Goal: Task Accomplishment & Management: Manage account settings

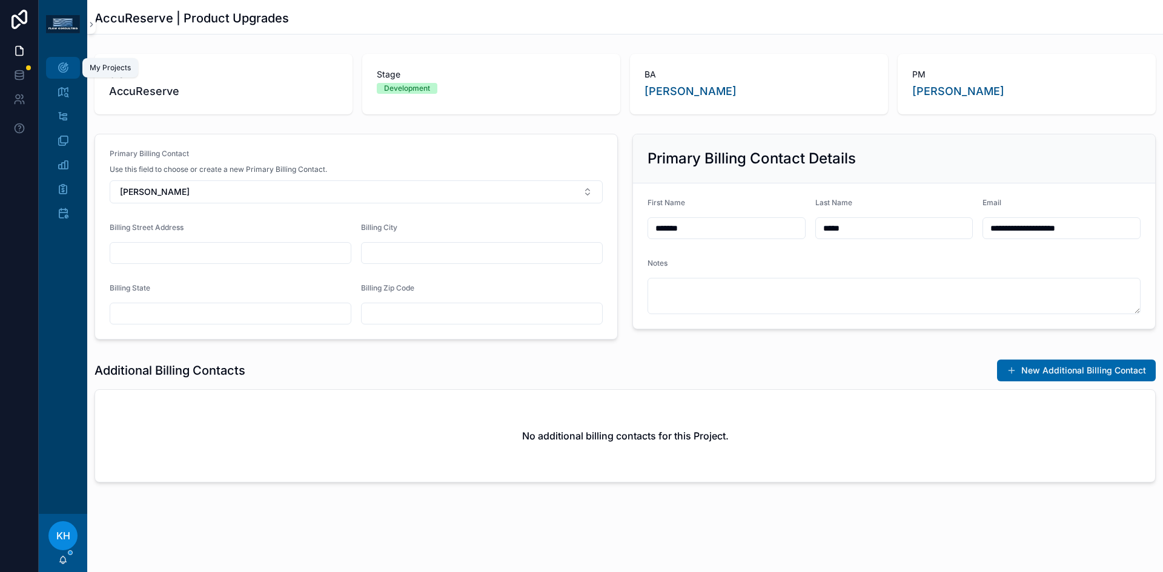
click at [69, 70] on div "My Projects" at bounding box center [62, 67] width 19 height 19
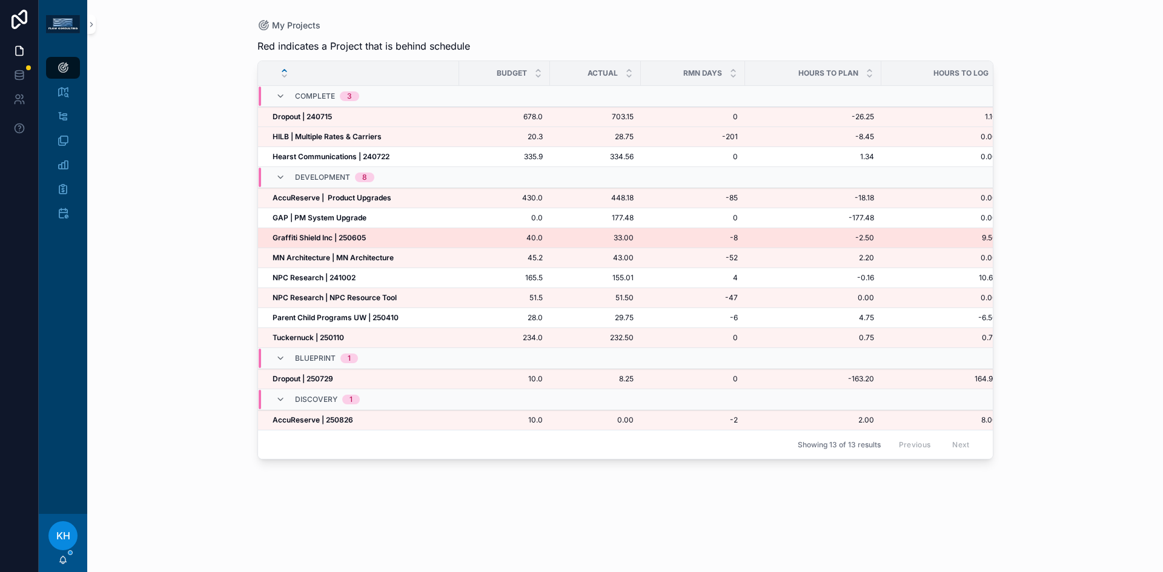
click at [300, 238] on strong "Graffiti Shield Inc | 250605" at bounding box center [319, 237] width 93 height 9
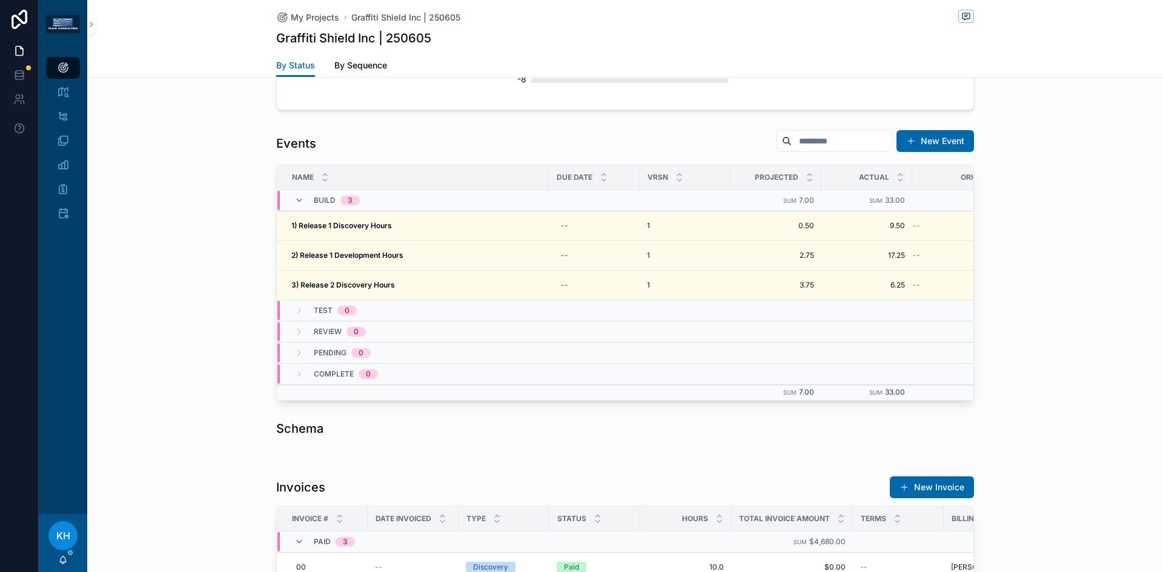
scroll to position [1050, 0]
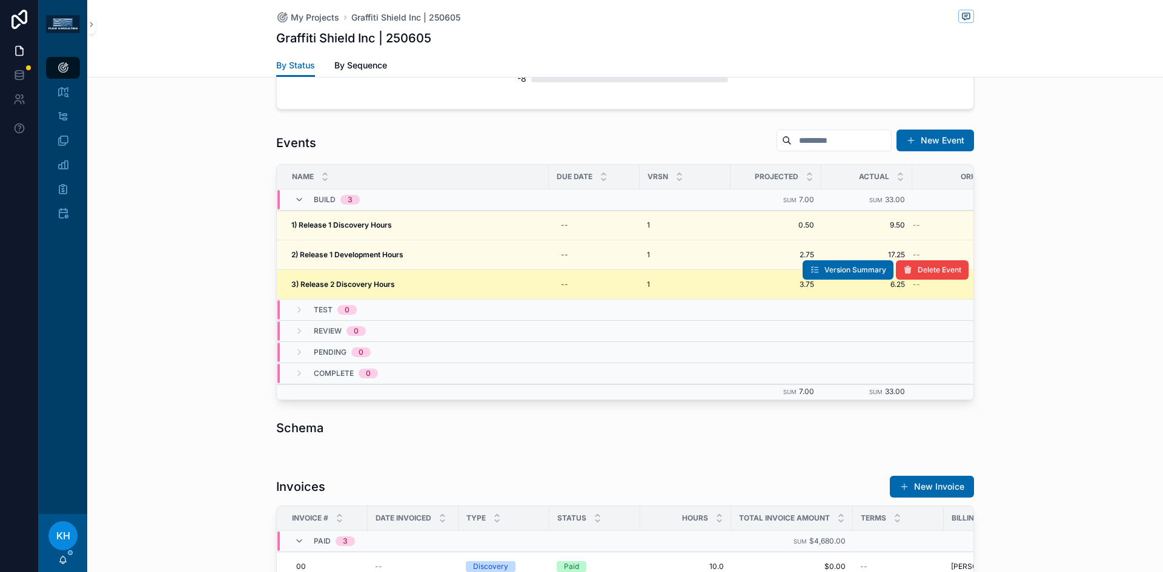
click at [363, 283] on strong "3) Release 2 Discovery Hours" at bounding box center [343, 284] width 104 height 9
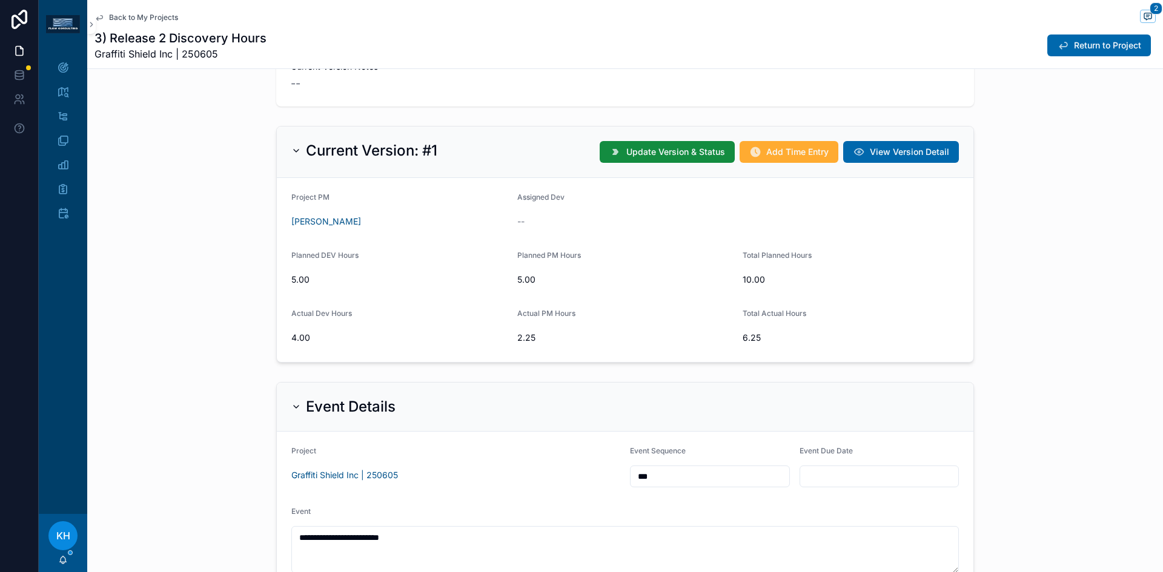
scroll to position [245, 0]
click at [786, 154] on span "Add Time Entry" at bounding box center [797, 151] width 62 height 12
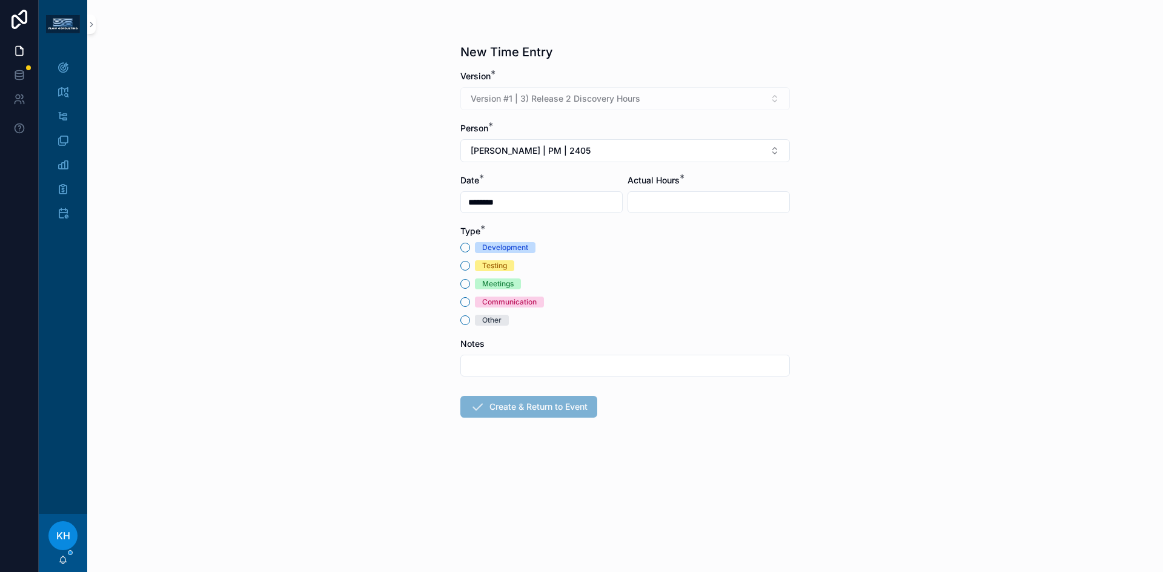
click at [698, 191] on div "scrollable content" at bounding box center [709, 202] width 162 height 22
click at [698, 200] on input "scrollable content" at bounding box center [708, 202] width 161 height 17
type input "****"
click at [464, 317] on button "Other" at bounding box center [465, 321] width 10 height 10
click at [486, 363] on input "scrollable content" at bounding box center [625, 365] width 328 height 17
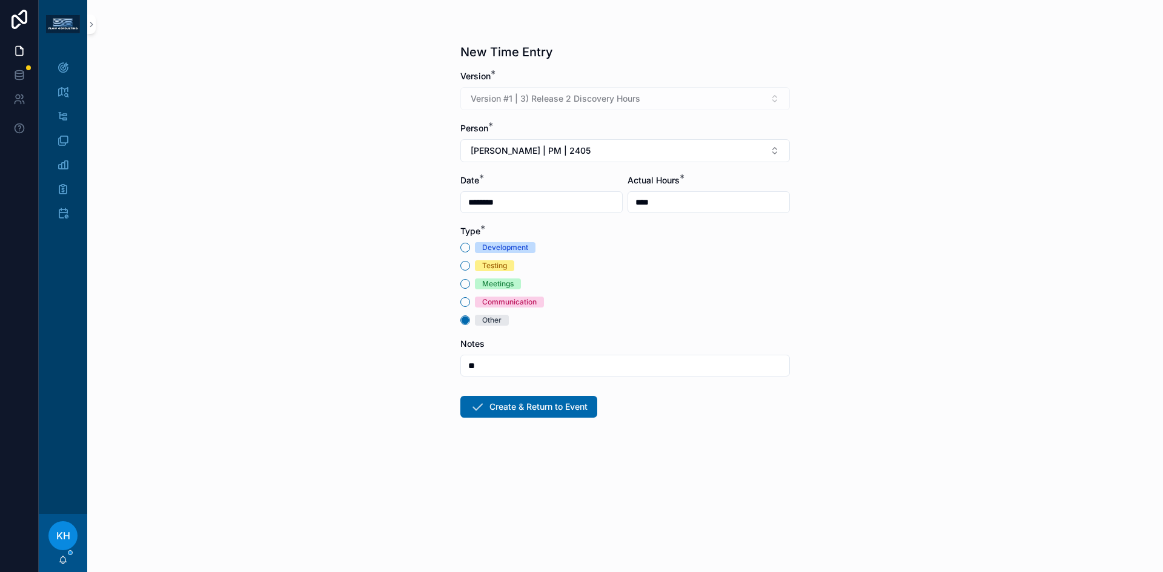
type input "*"
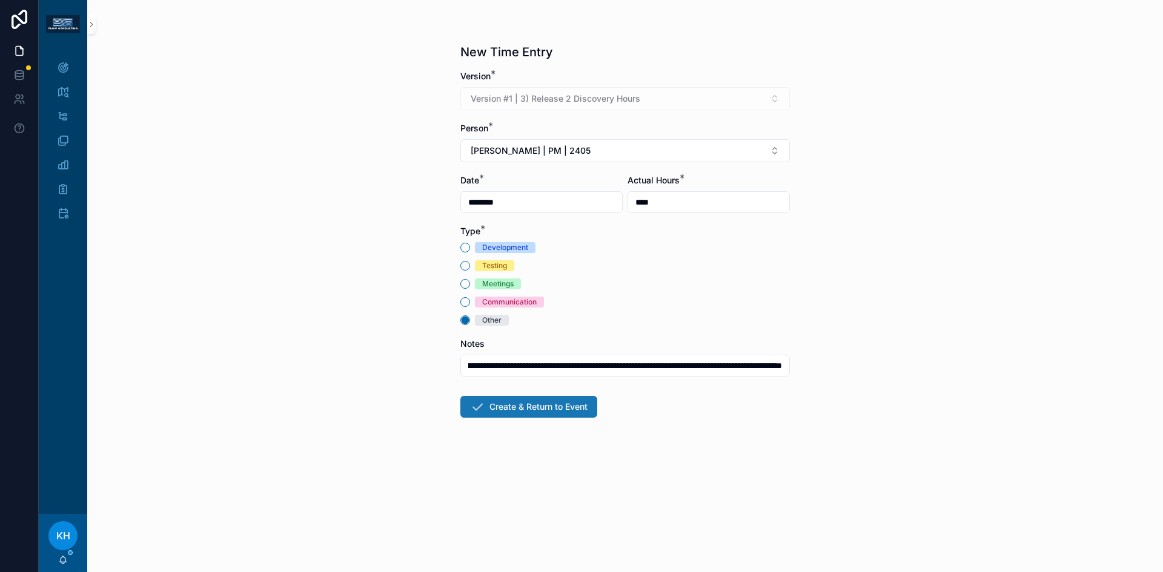
type input "**********"
click at [521, 402] on button "Create & Return to Event" at bounding box center [528, 407] width 137 height 22
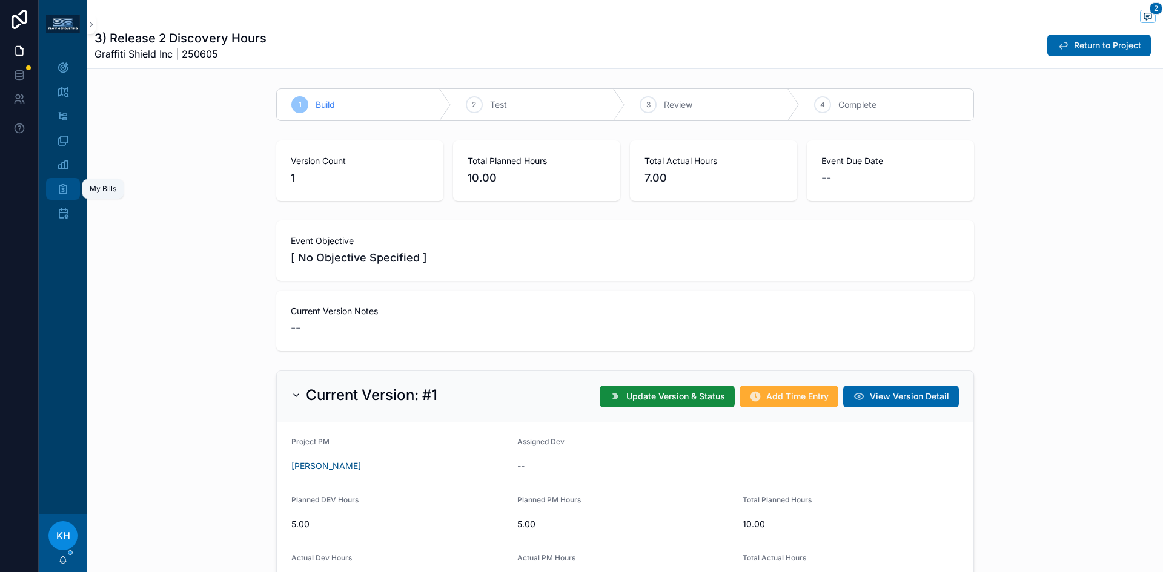
click at [61, 188] on icon "scrollable content" at bounding box center [63, 189] width 12 height 12
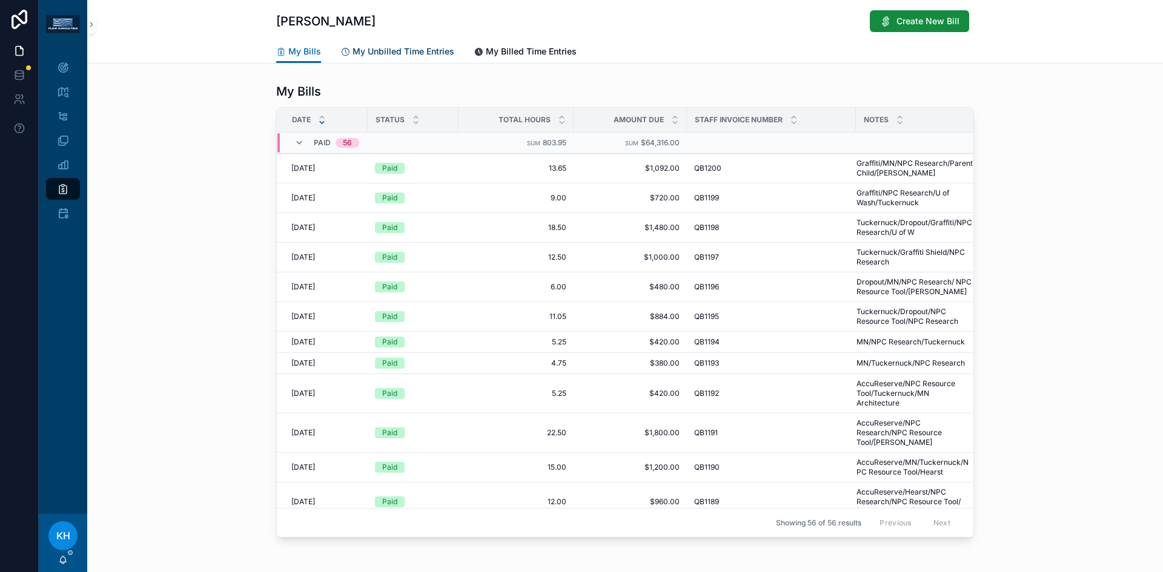
click at [405, 52] on span "My Unbilled Time Entries" at bounding box center [404, 51] width 102 height 12
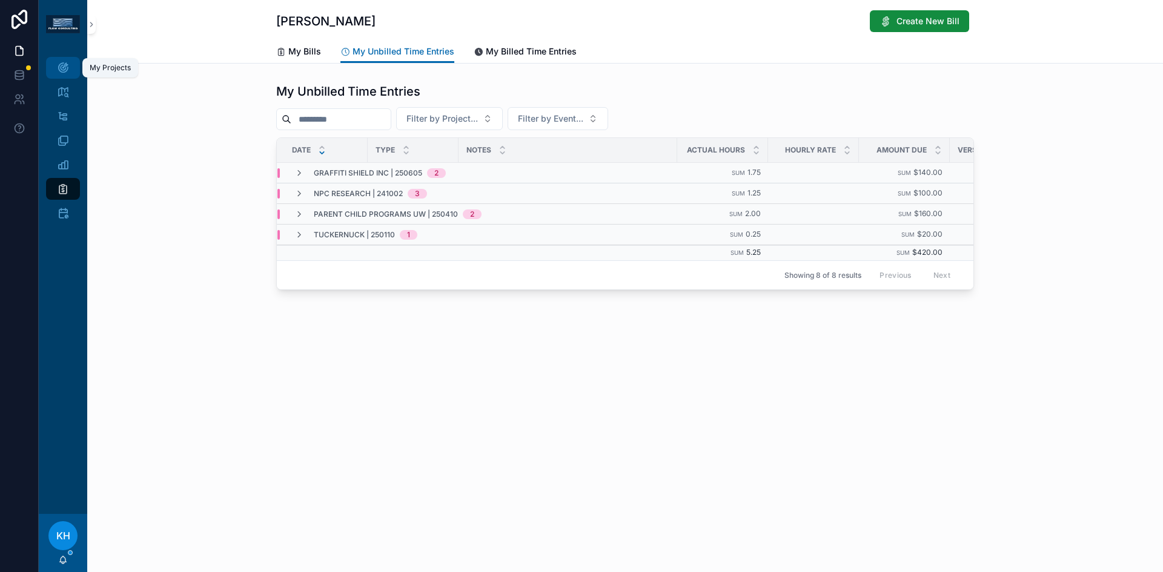
click at [63, 64] on icon "scrollable content" at bounding box center [63, 68] width 12 height 12
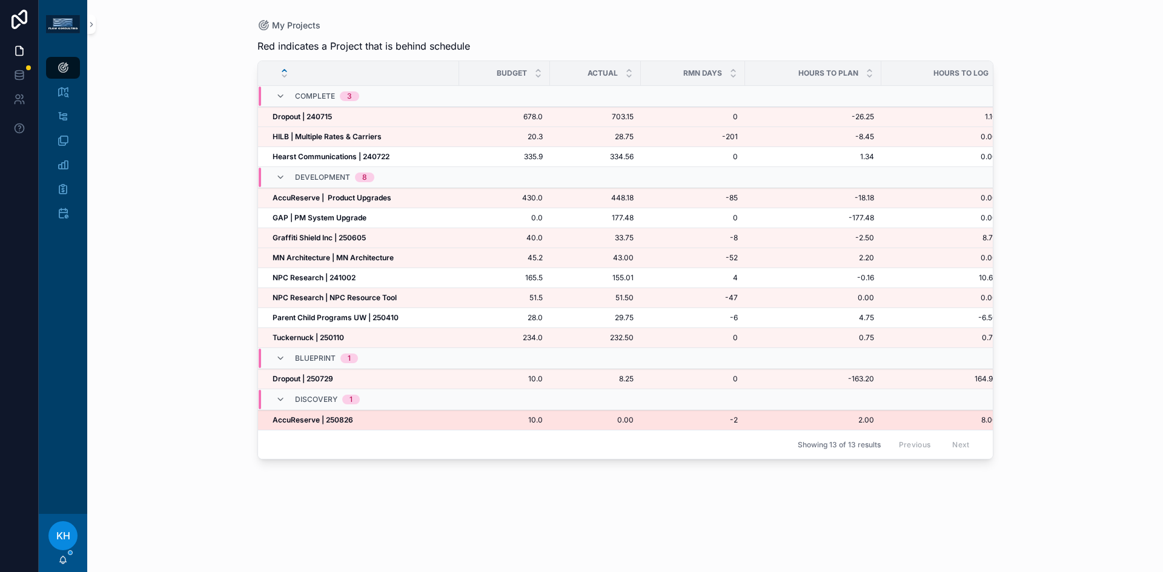
click at [296, 420] on strong "AccuReserve | 250826" at bounding box center [313, 420] width 81 height 9
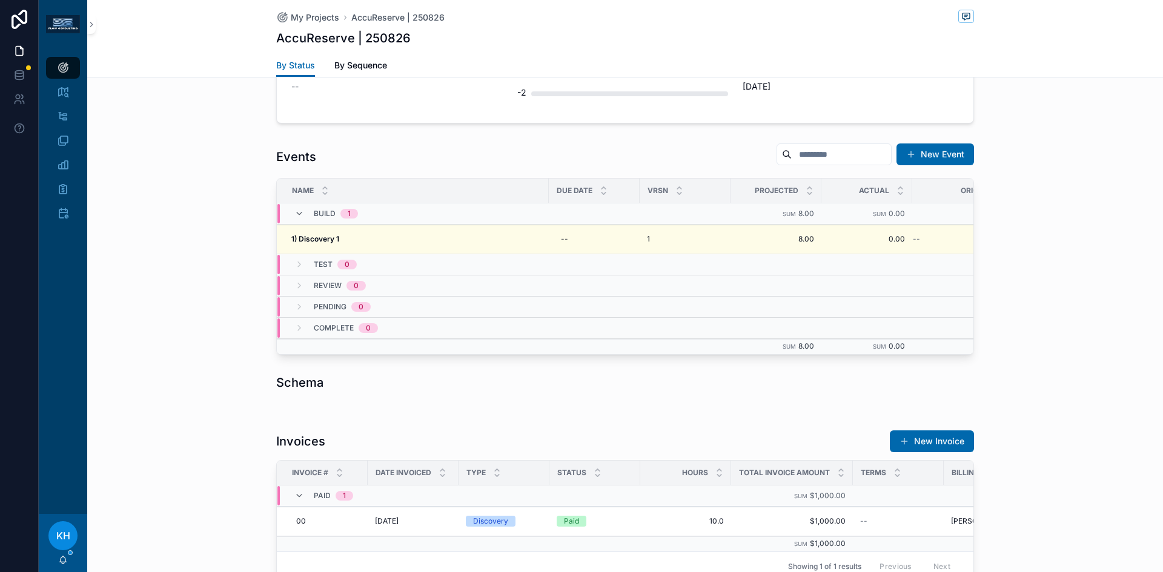
scroll to position [1036, 0]
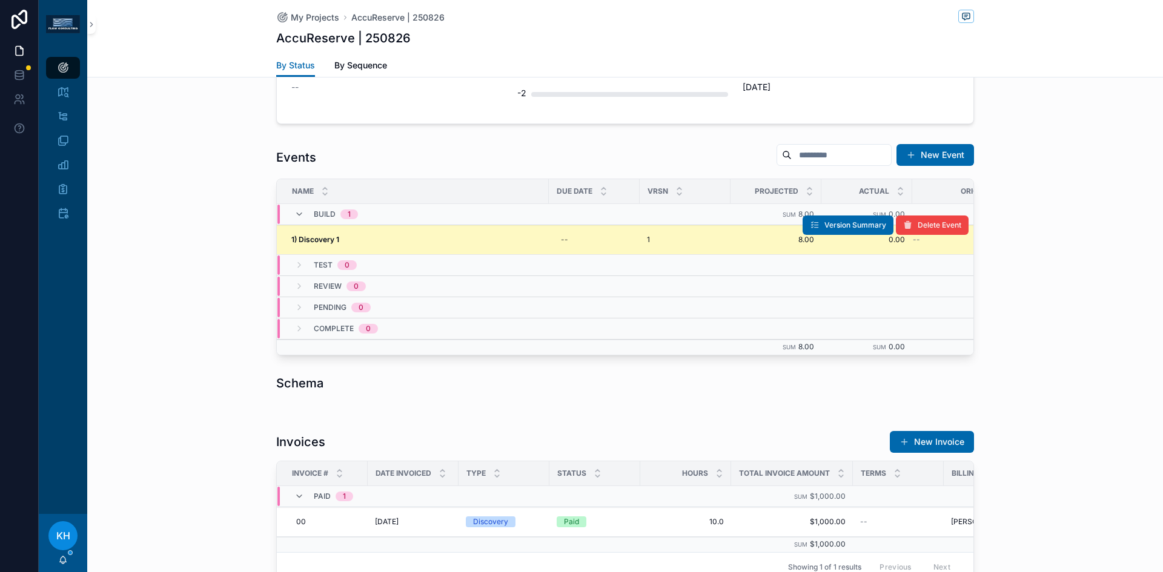
click at [437, 245] on td "1) Discovery 1 1) Discovery 1" at bounding box center [413, 240] width 272 height 30
click at [352, 242] on div "1) Discovery 1 1) Discovery 1" at bounding box center [416, 240] width 250 height 10
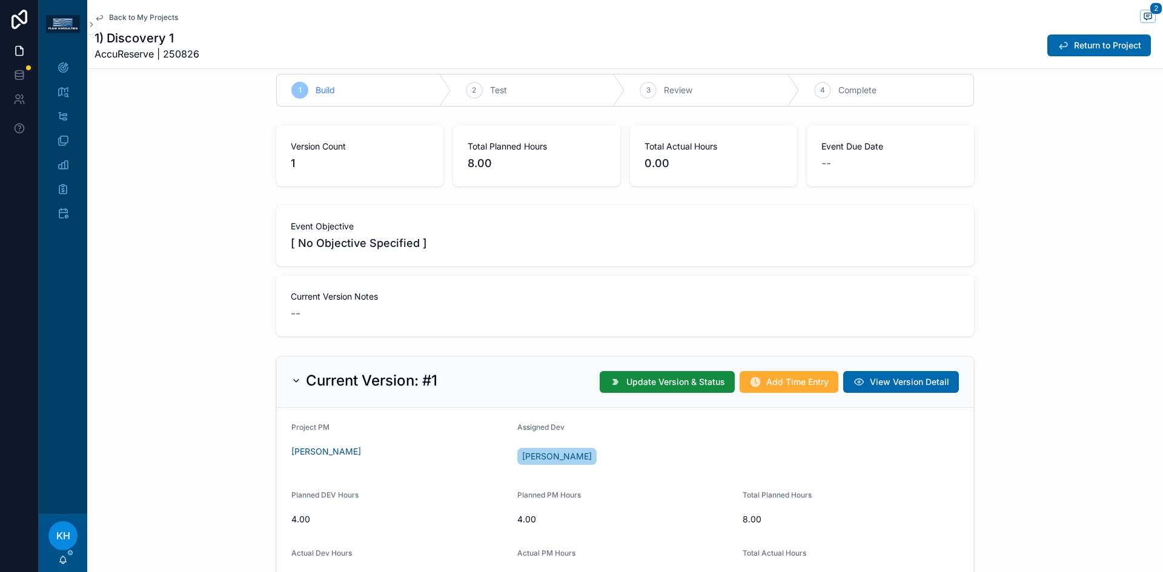
scroll to position [12, 0]
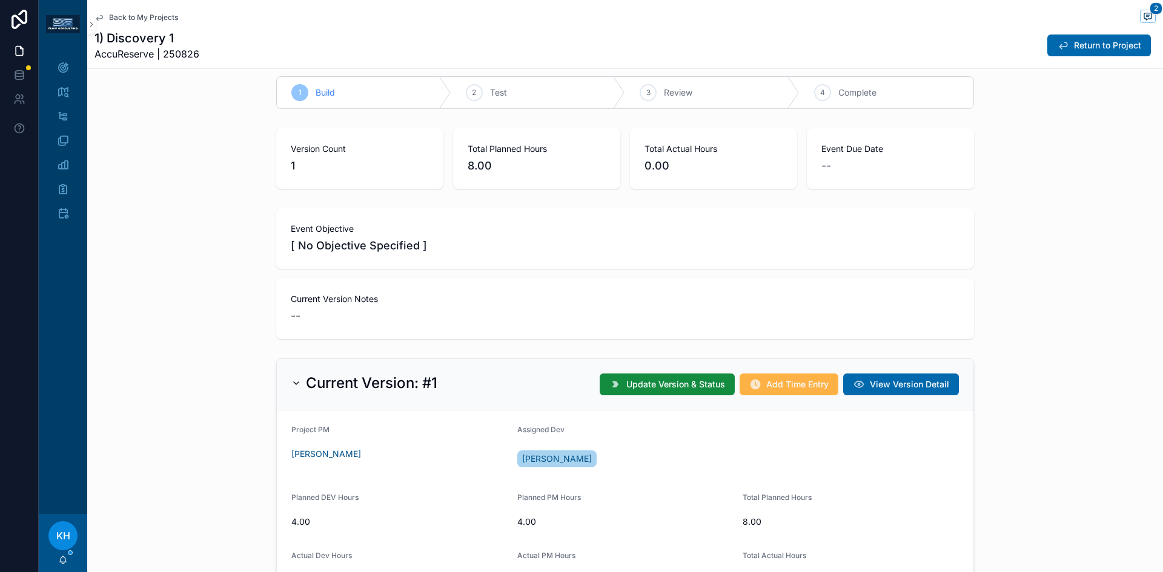
click at [760, 388] on button "Add Time Entry" at bounding box center [789, 385] width 99 height 22
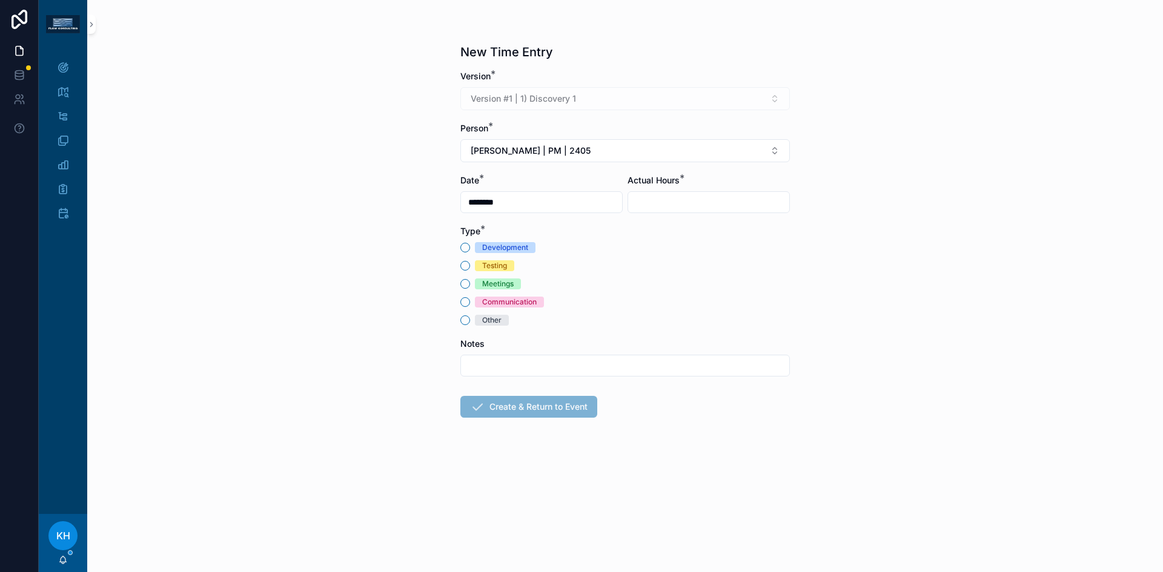
click at [509, 200] on input "********" at bounding box center [541, 202] width 161 height 17
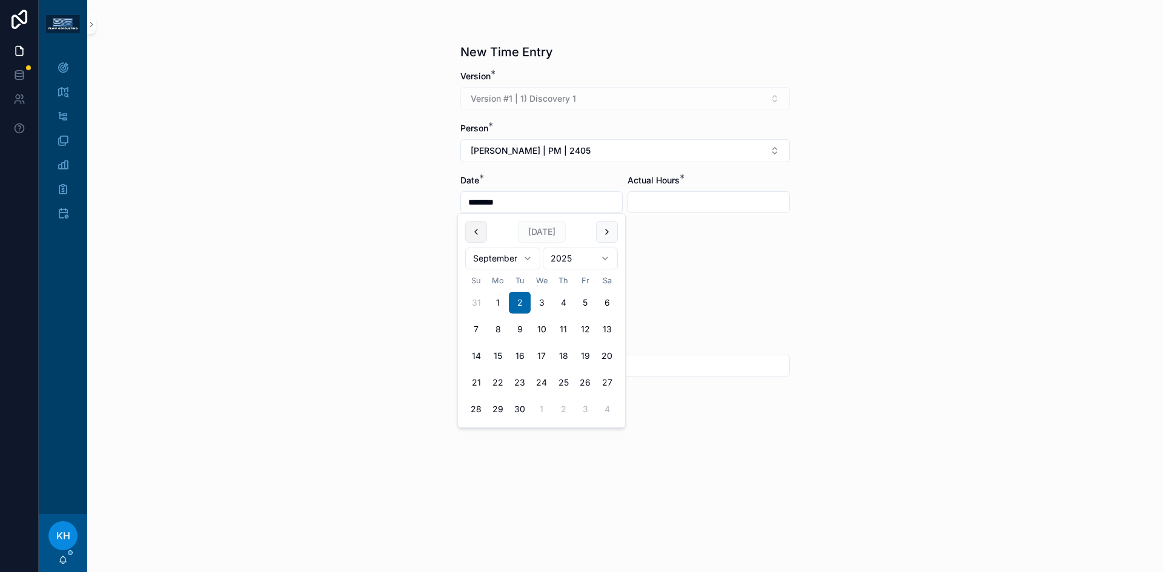
click at [472, 233] on button "scrollable content" at bounding box center [476, 232] width 22 height 22
click at [520, 413] on button "26" at bounding box center [520, 410] width 22 height 22
type input "*********"
click at [681, 205] on input "scrollable content" at bounding box center [708, 202] width 161 height 17
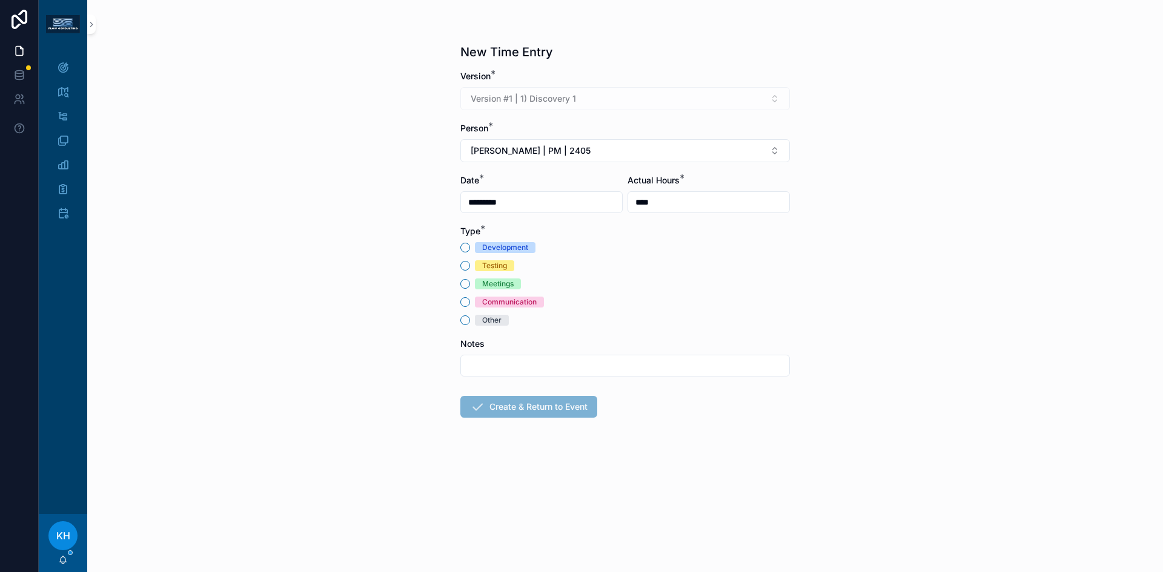
type input "****"
click at [466, 286] on button "Meetings" at bounding box center [465, 284] width 10 height 10
click at [483, 371] on input "scrollable content" at bounding box center [625, 365] width 328 height 17
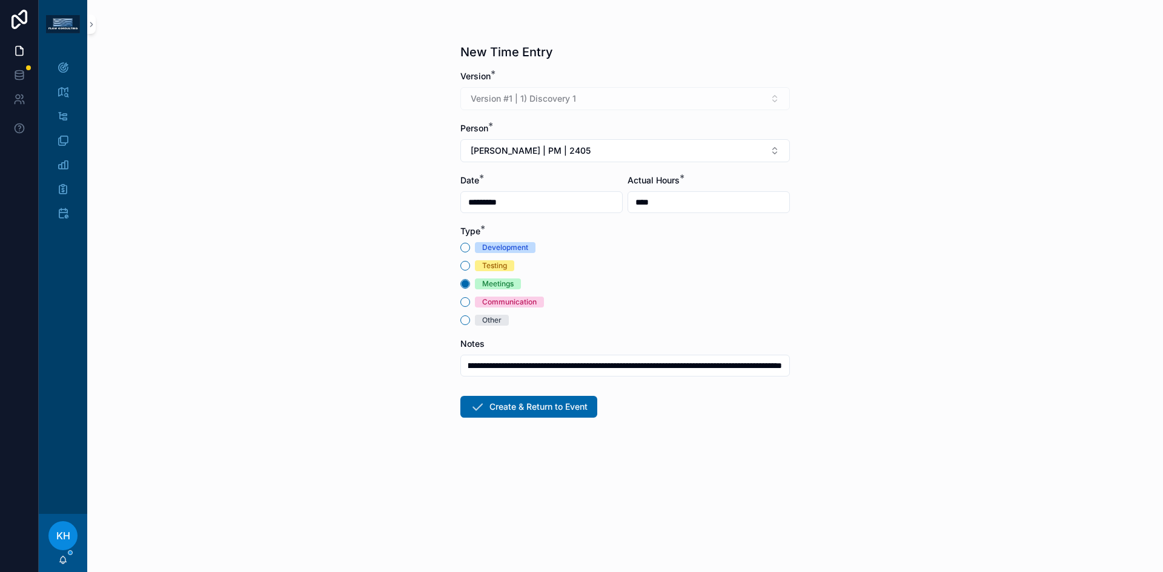
scroll to position [0, 184]
type input "**********"
click at [506, 403] on button "Create & Return to Event" at bounding box center [528, 407] width 137 height 22
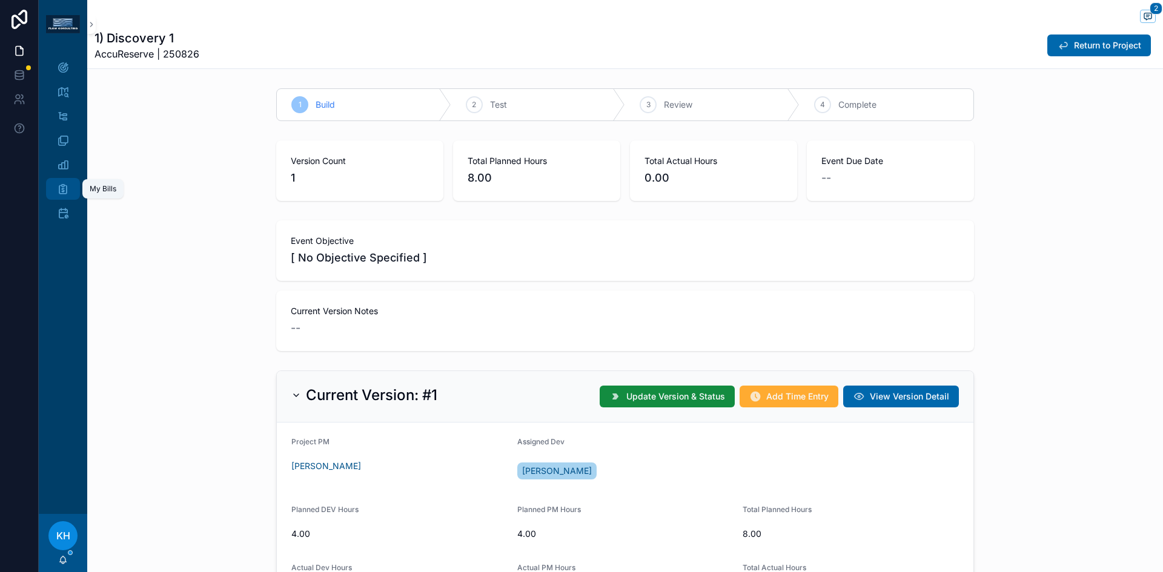
click at [67, 190] on icon "scrollable content" at bounding box center [63, 189] width 12 height 12
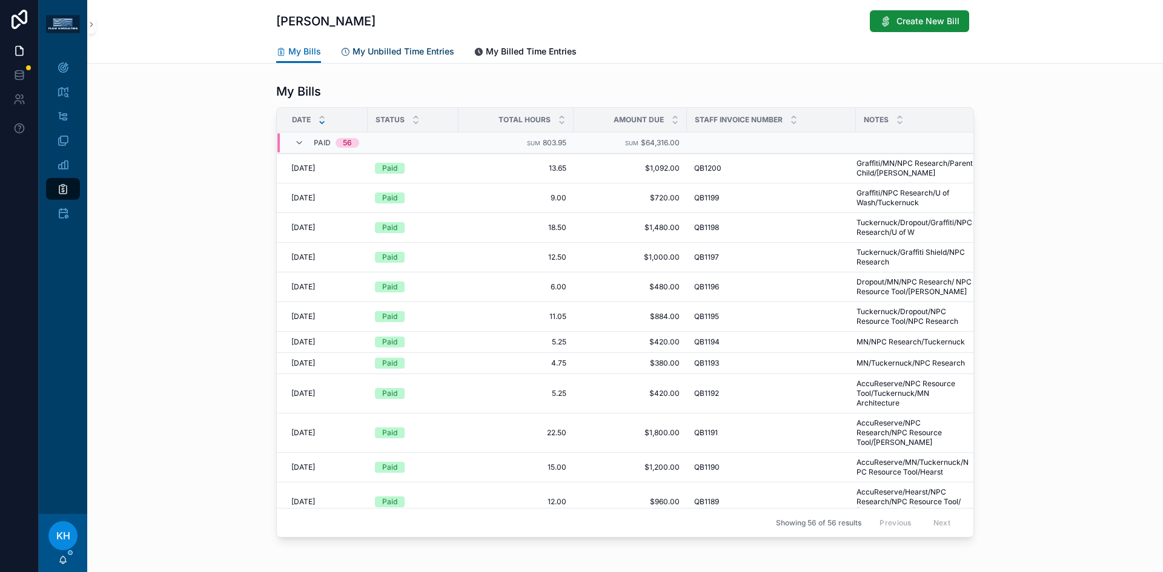
click at [404, 52] on span "My Unbilled Time Entries" at bounding box center [404, 51] width 102 height 12
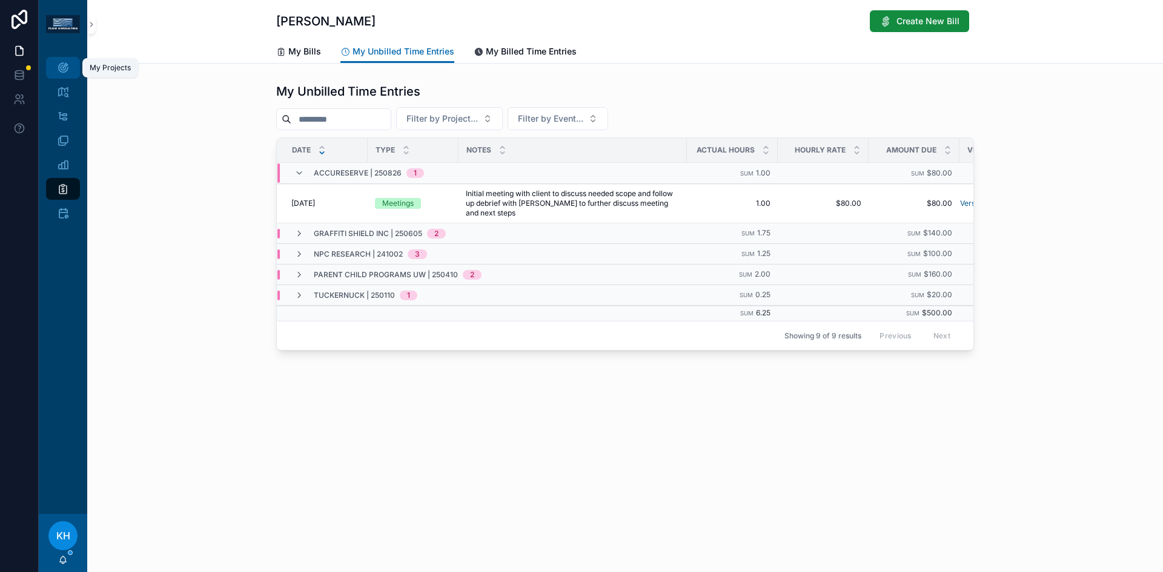
click at [66, 69] on icon "scrollable content" at bounding box center [63, 68] width 12 height 12
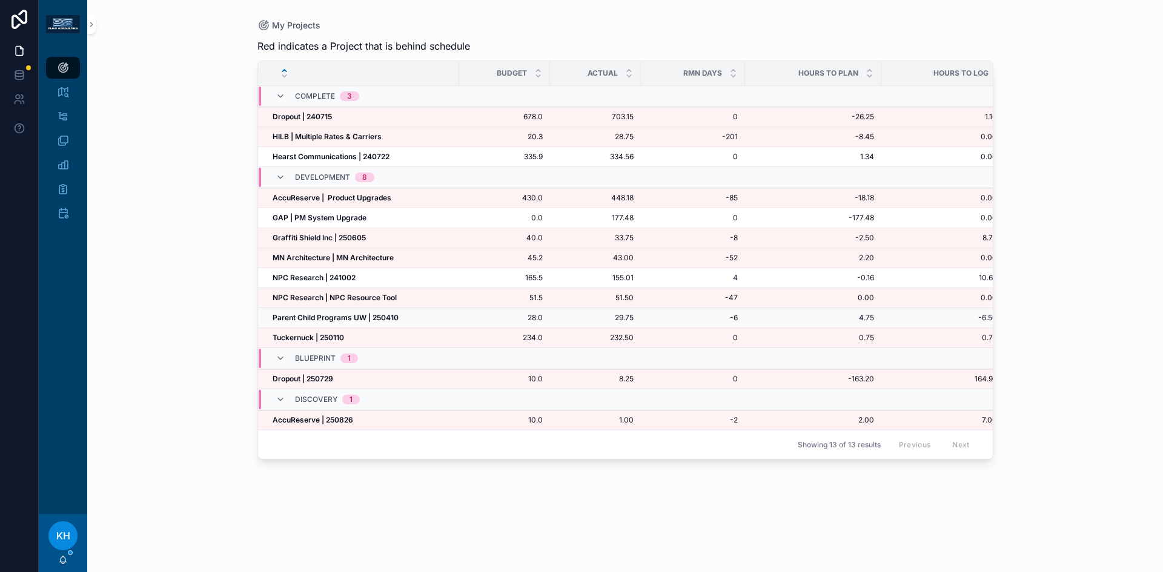
click at [296, 320] on strong "Parent Child Programs UW | 250410" at bounding box center [336, 317] width 126 height 9
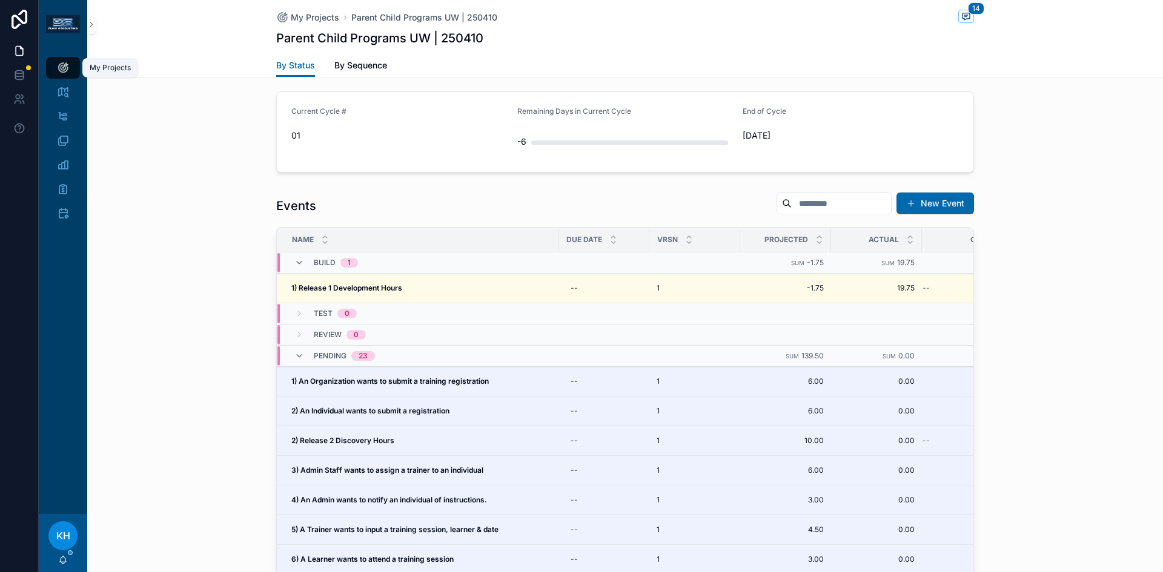
click at [64, 68] on icon "scrollable content" at bounding box center [63, 68] width 12 height 12
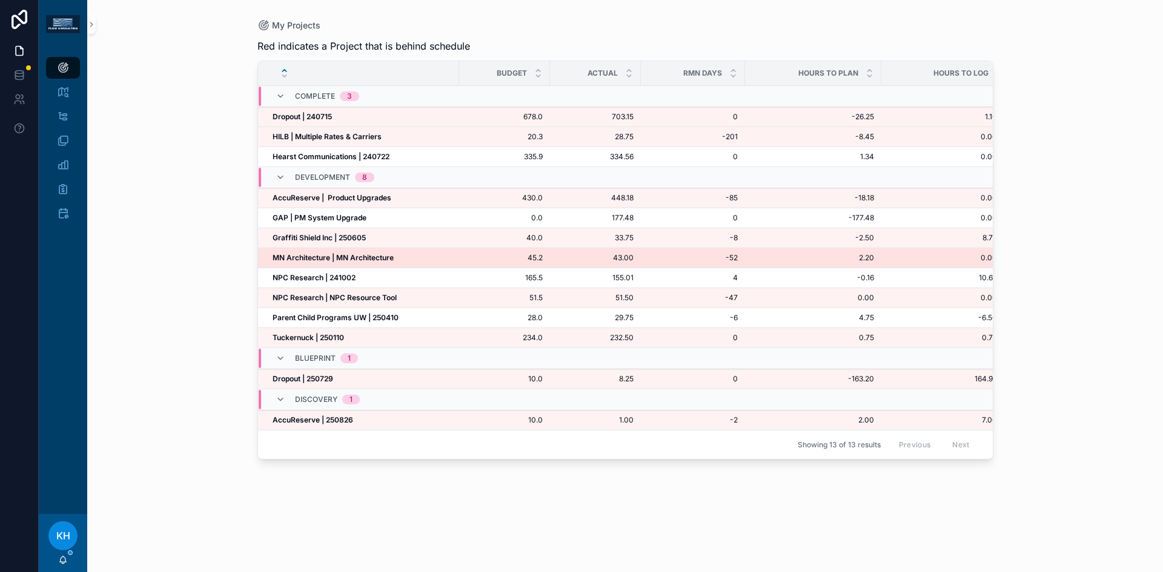
click at [320, 256] on strong "MN Architecture | MN Architecture" at bounding box center [333, 257] width 121 height 9
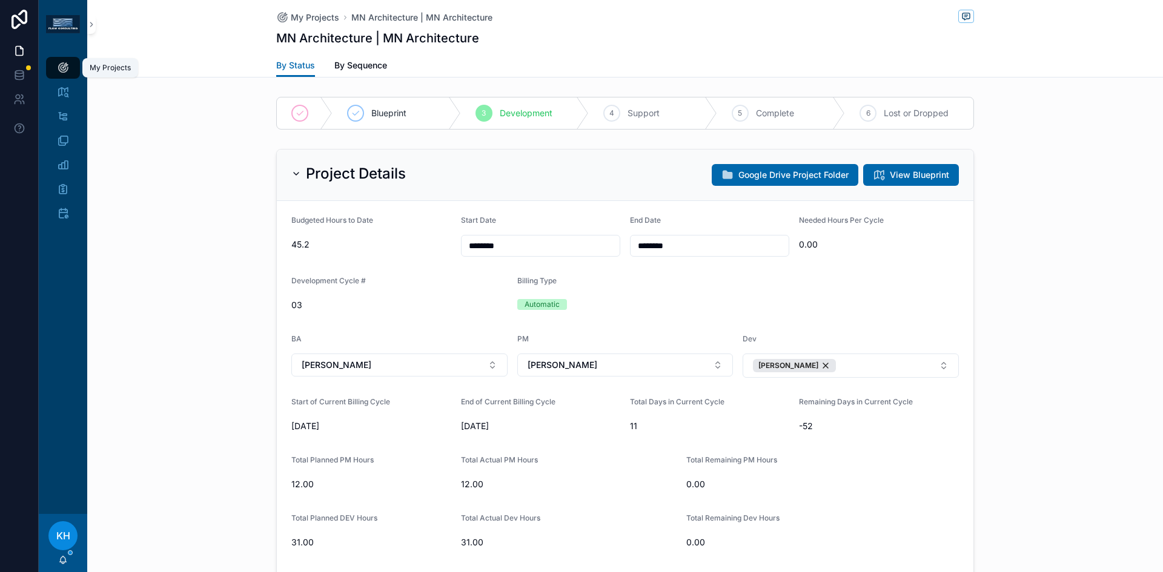
click at [58, 70] on icon "scrollable content" at bounding box center [63, 68] width 12 height 12
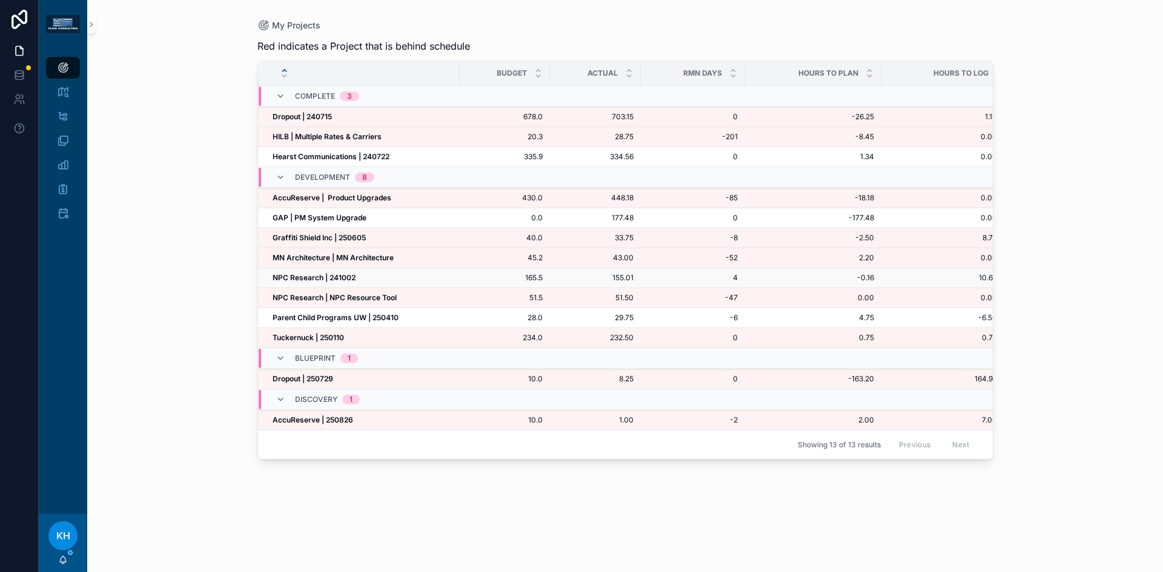
click at [296, 276] on strong "NPC Research | 241002" at bounding box center [314, 277] width 83 height 9
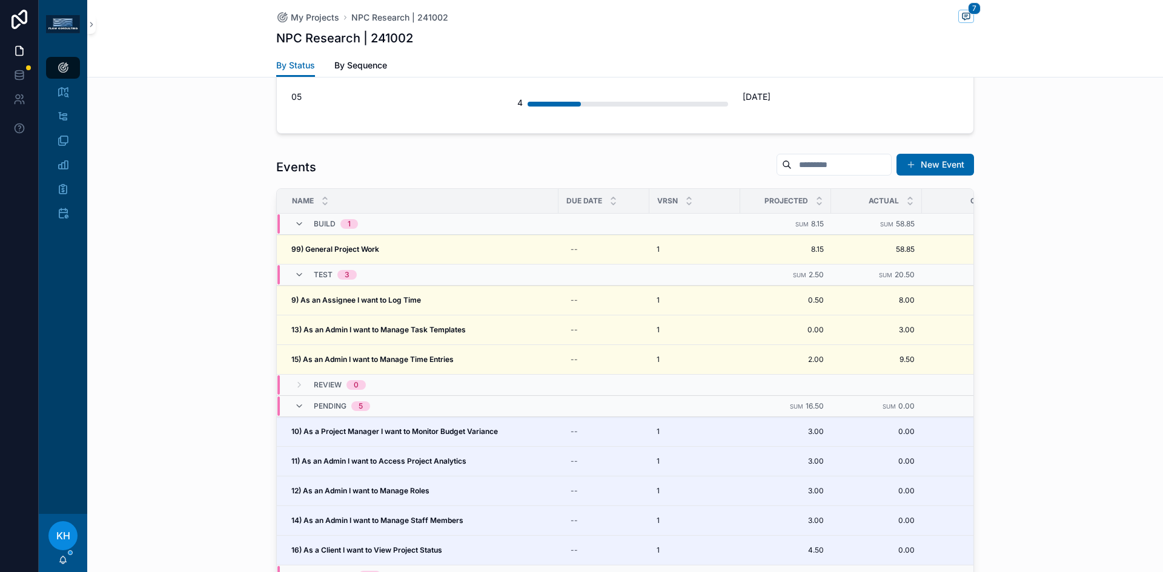
scroll to position [1168, 0]
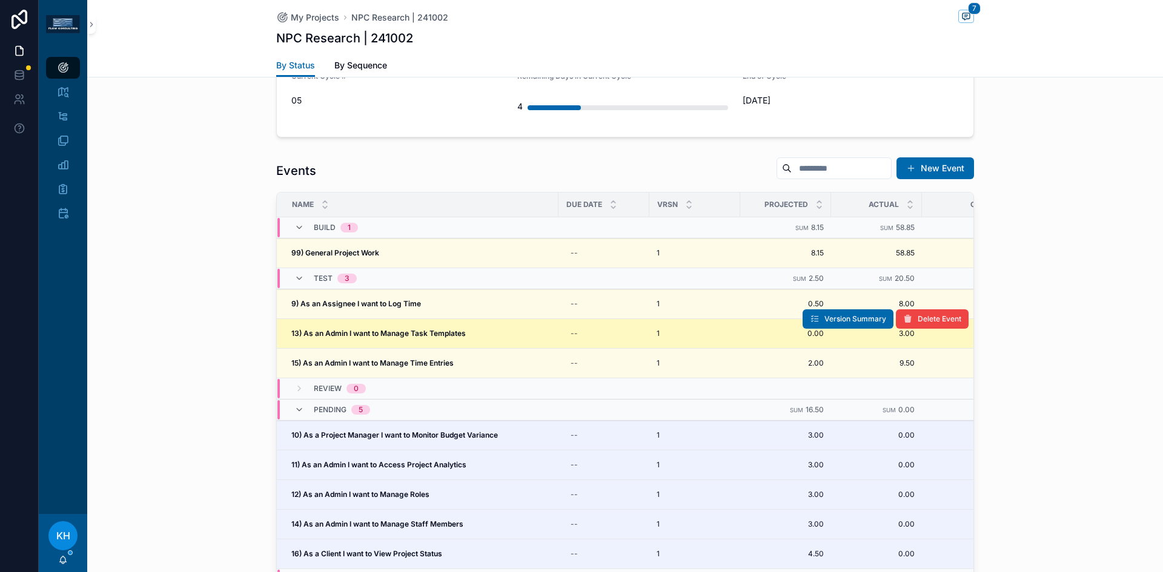
click at [373, 329] on strong "13) As an Admin I want to Manage Task Templates" at bounding box center [378, 333] width 174 height 9
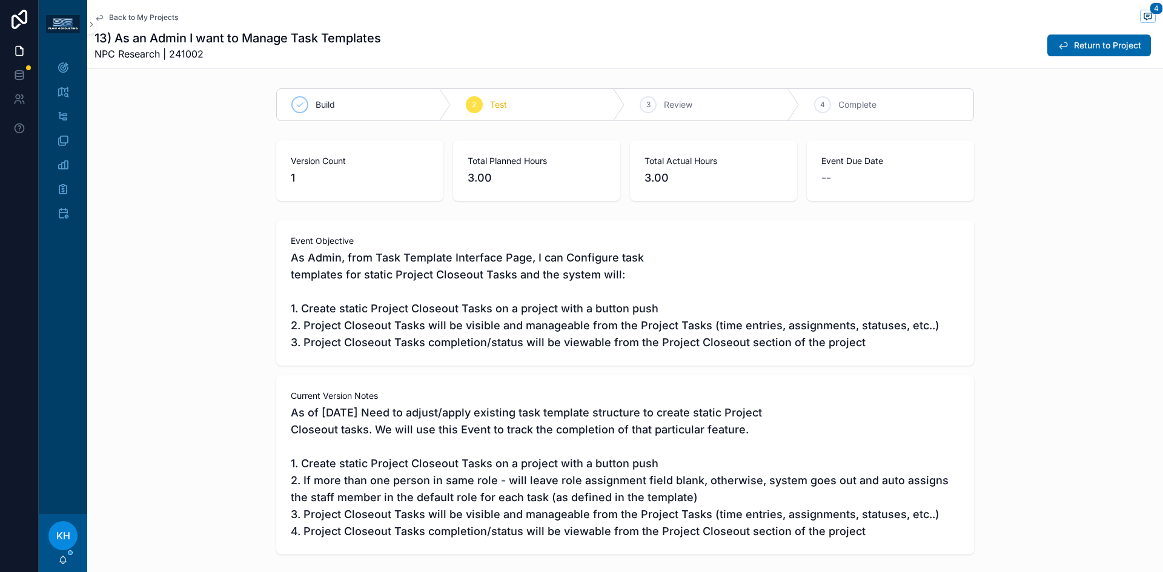
click at [133, 19] on span "Back to My Projects" at bounding box center [143, 18] width 69 height 10
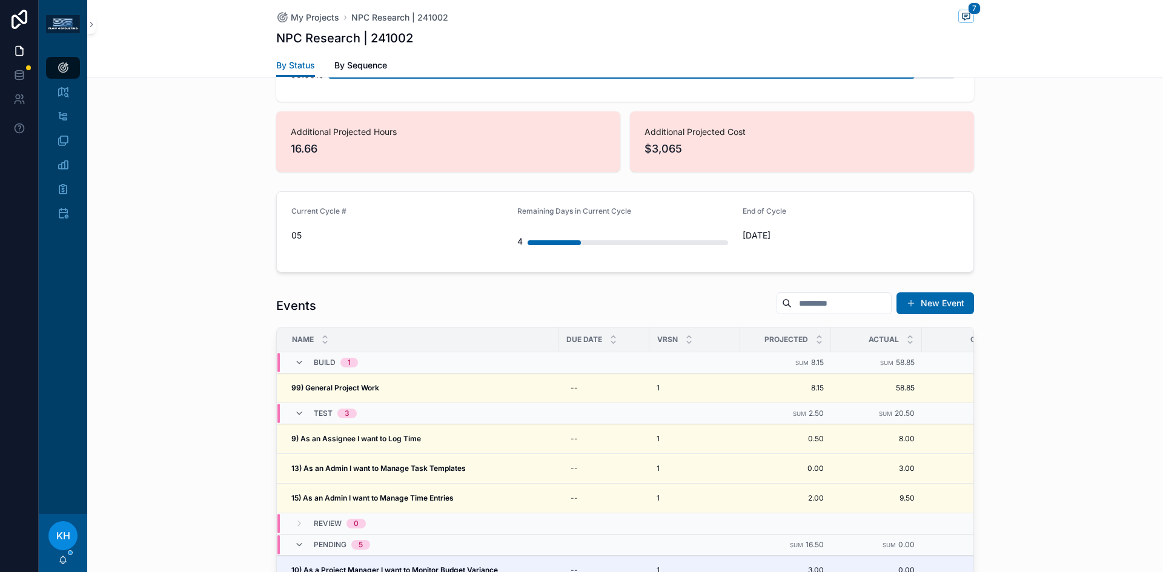
scroll to position [1033, 0]
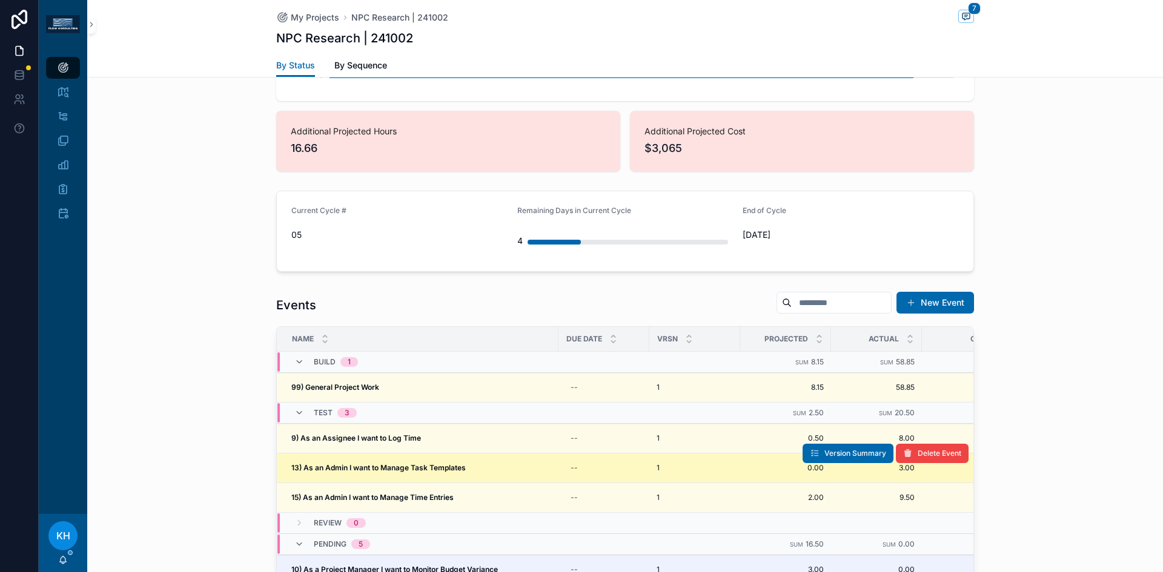
click at [358, 463] on strong "13) As an Admin I want to Manage Task Templates" at bounding box center [378, 467] width 174 height 9
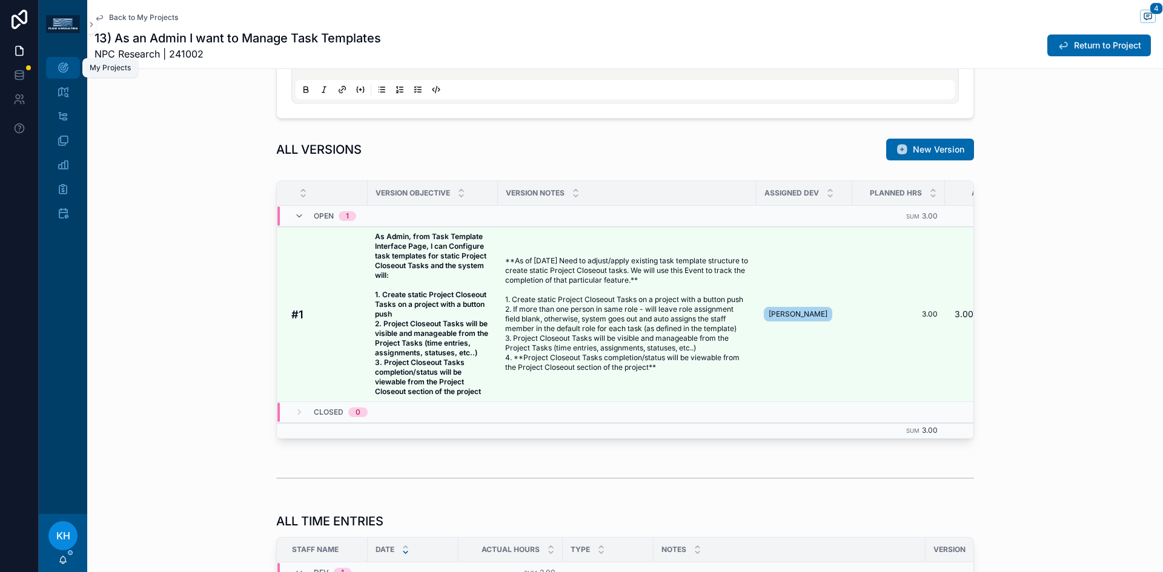
click at [64, 71] on icon "scrollable content" at bounding box center [63, 68] width 12 height 12
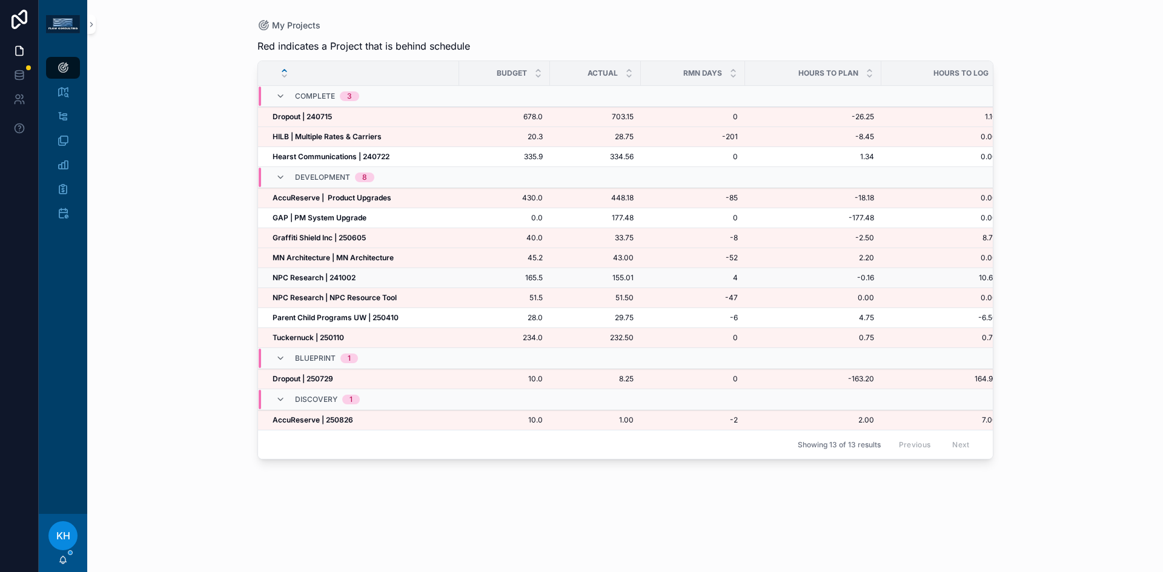
click at [304, 276] on strong "NPC Research | 241002" at bounding box center [314, 277] width 83 height 9
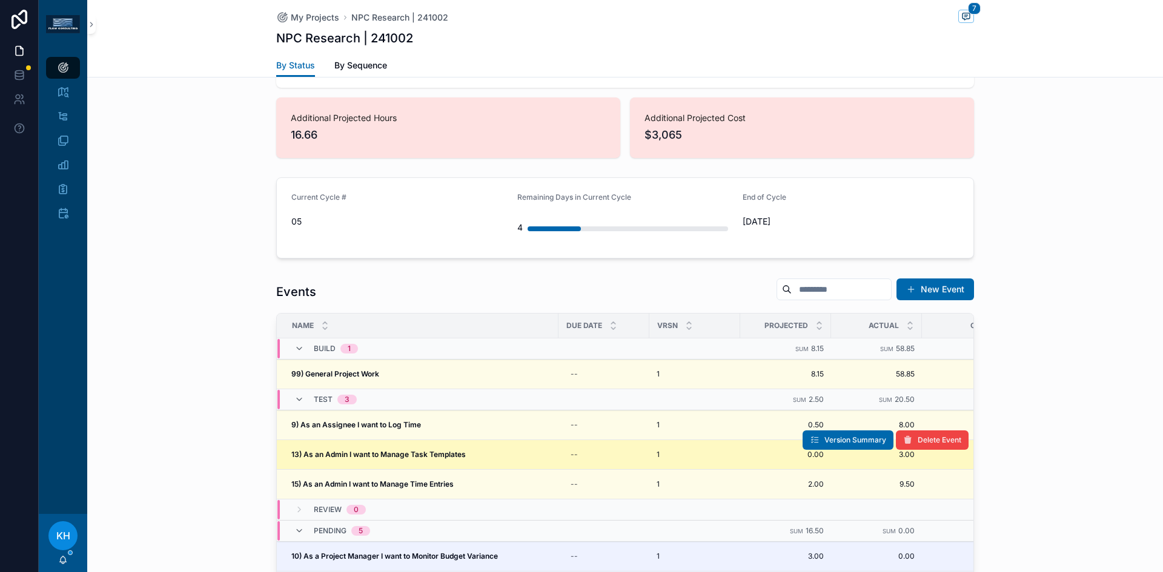
scroll to position [1047, 0]
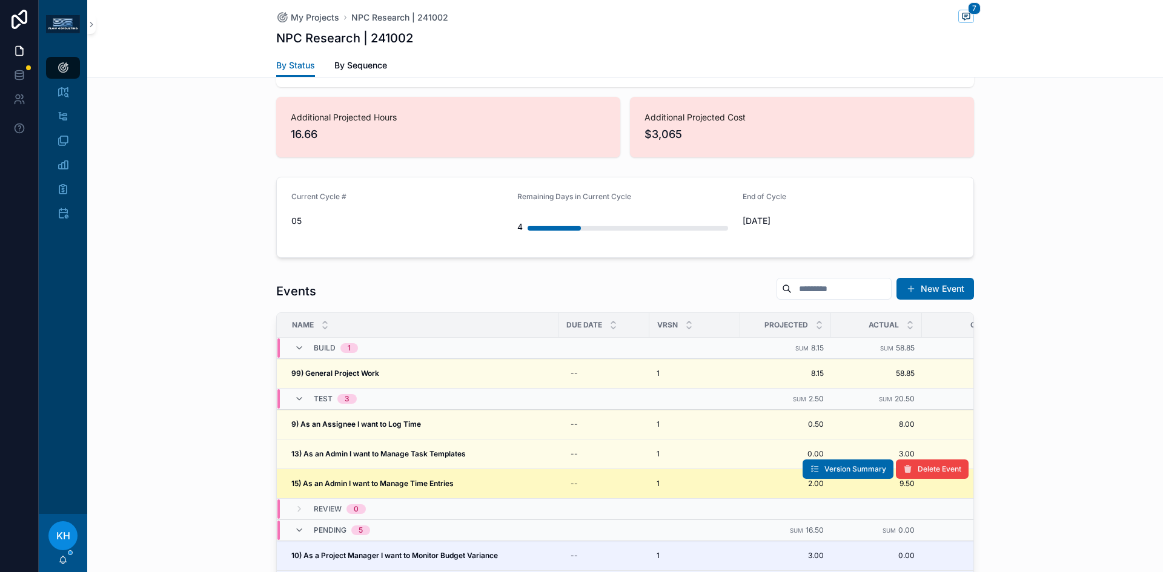
click at [383, 479] on strong "15) As an Admin I want to Manage Time Entries" at bounding box center [372, 483] width 162 height 9
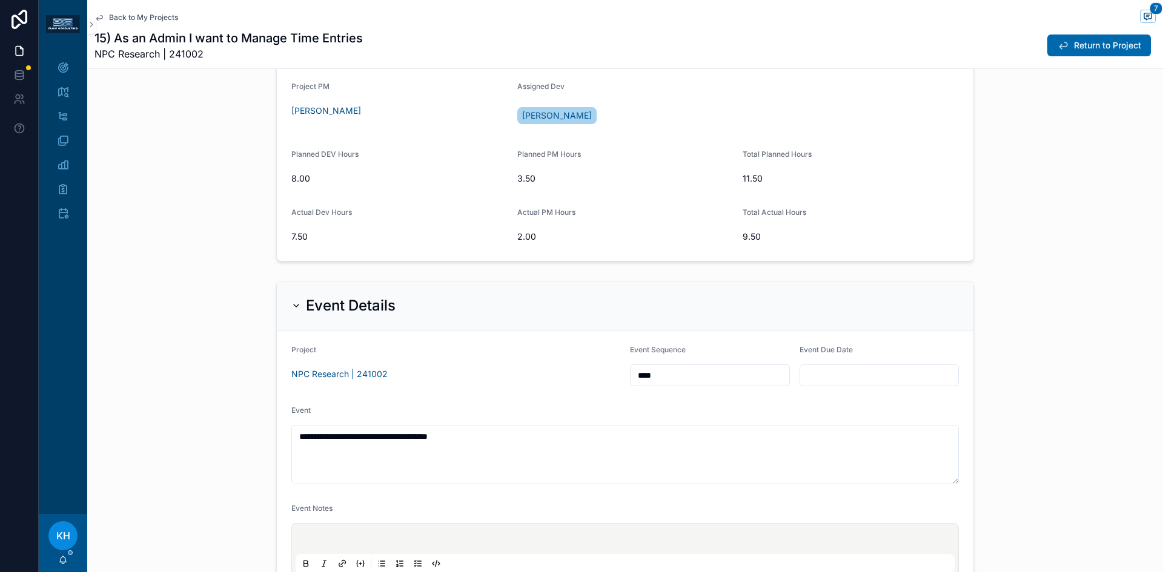
scroll to position [746, 0]
click at [1059, 41] on button "Return to Project" at bounding box center [1099, 46] width 104 height 22
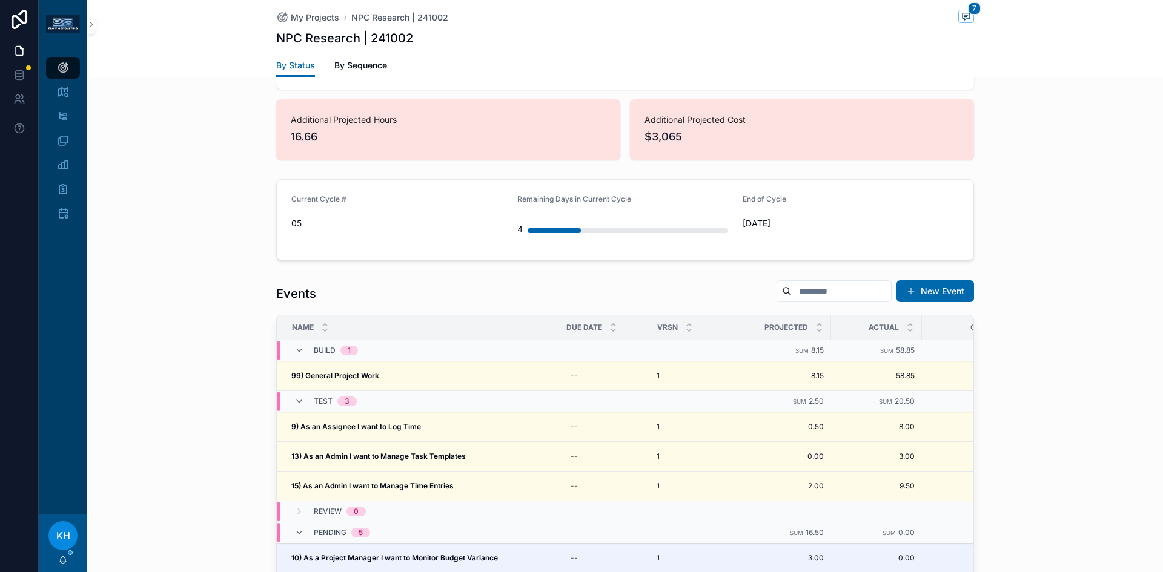
scroll to position [1049, 0]
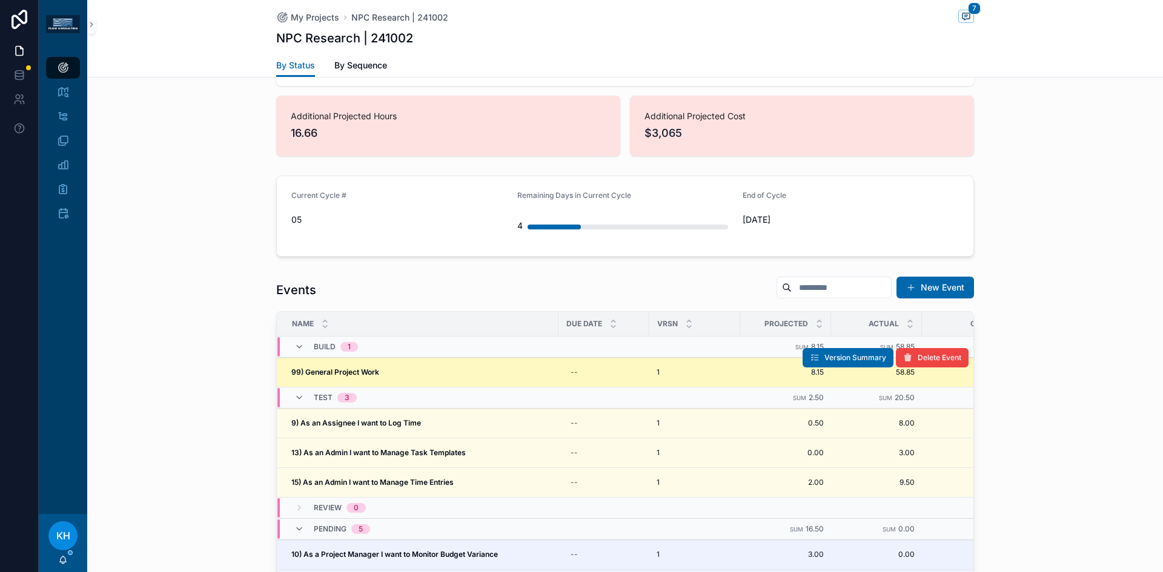
click at [344, 368] on strong "99) General Project Work" at bounding box center [335, 372] width 88 height 9
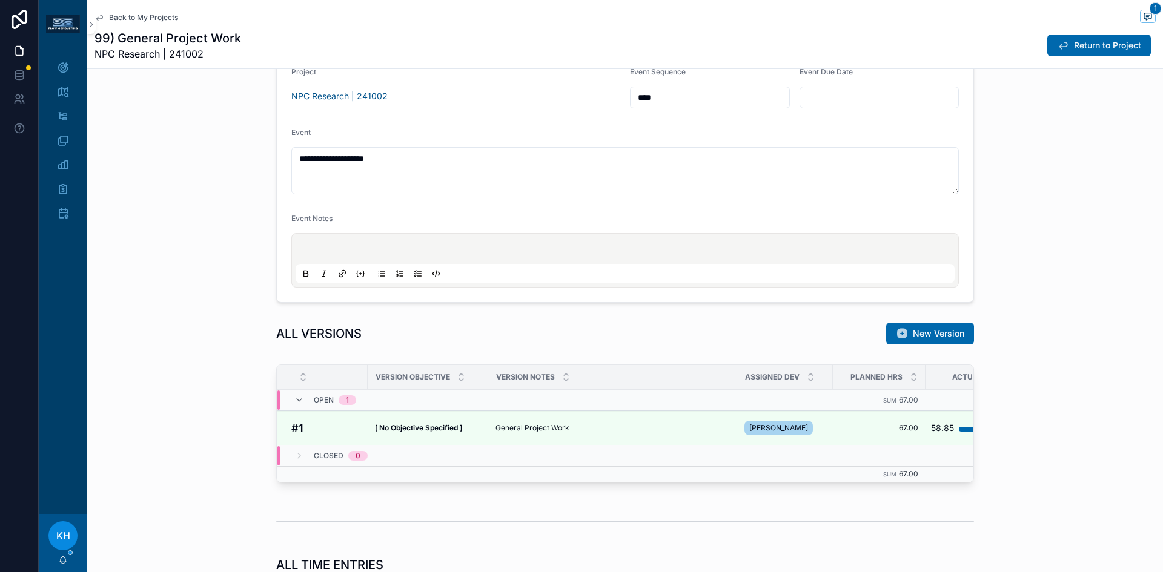
scroll to position [634, 0]
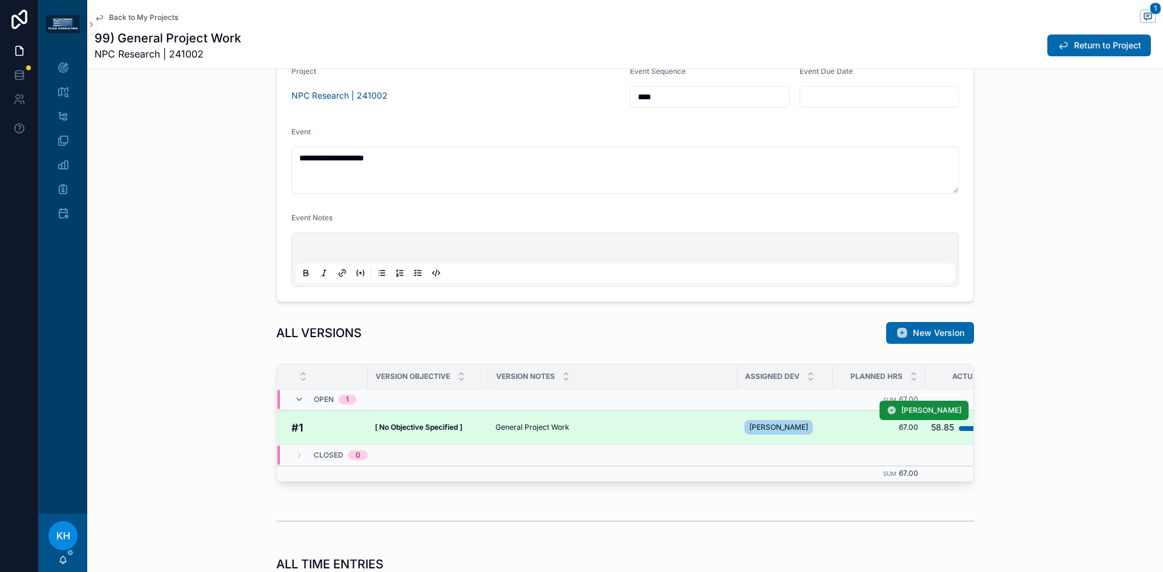
click at [522, 429] on span "General Project Work" at bounding box center [532, 428] width 74 height 10
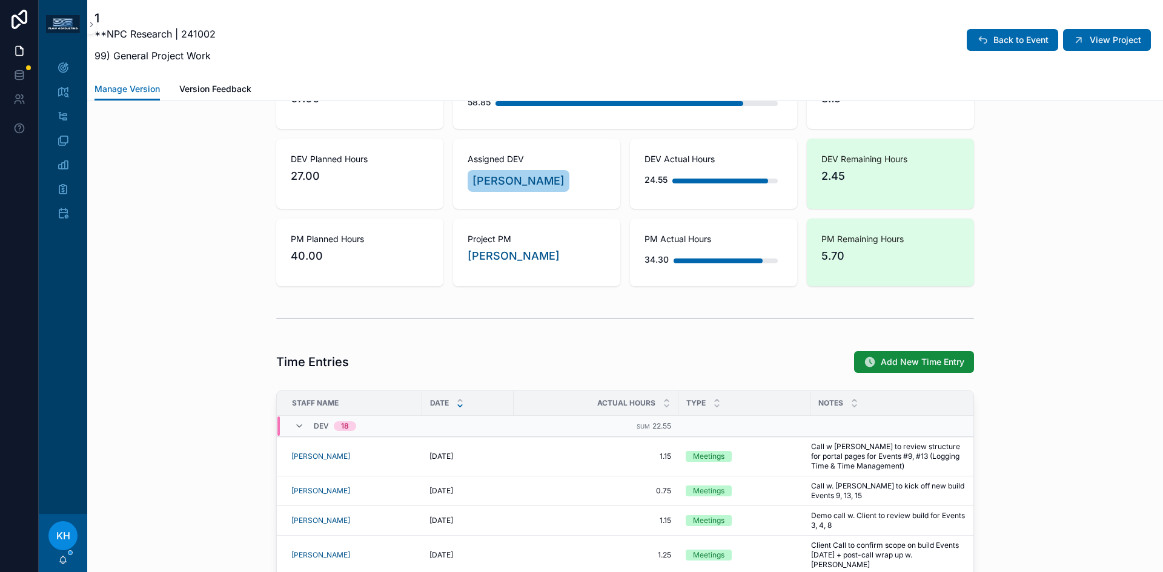
scroll to position [749, 0]
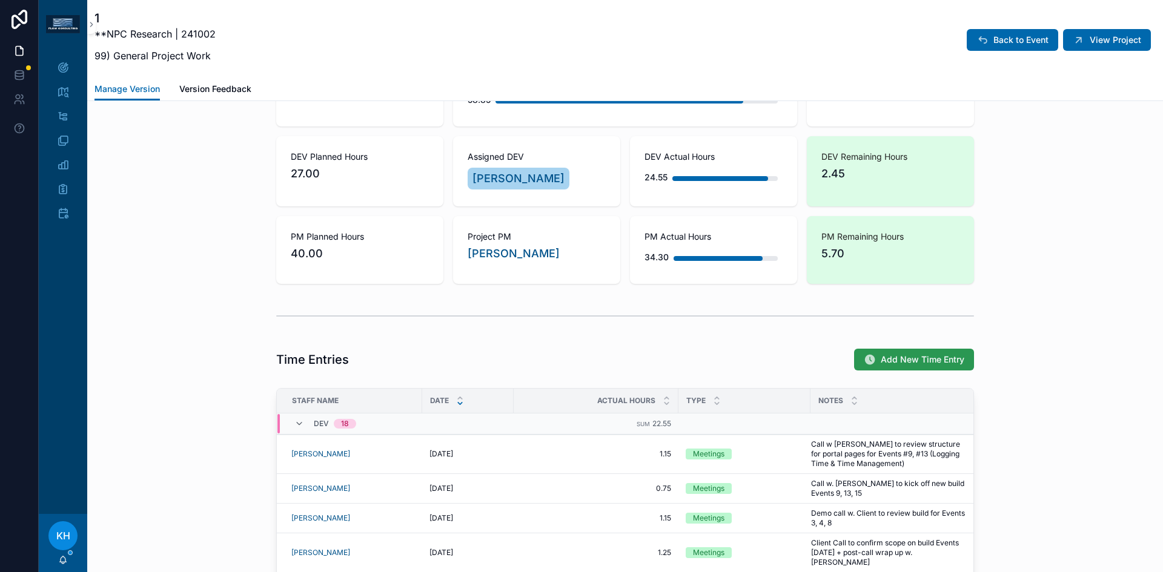
click at [905, 358] on span "Add New Time Entry" at bounding box center [923, 360] width 84 height 12
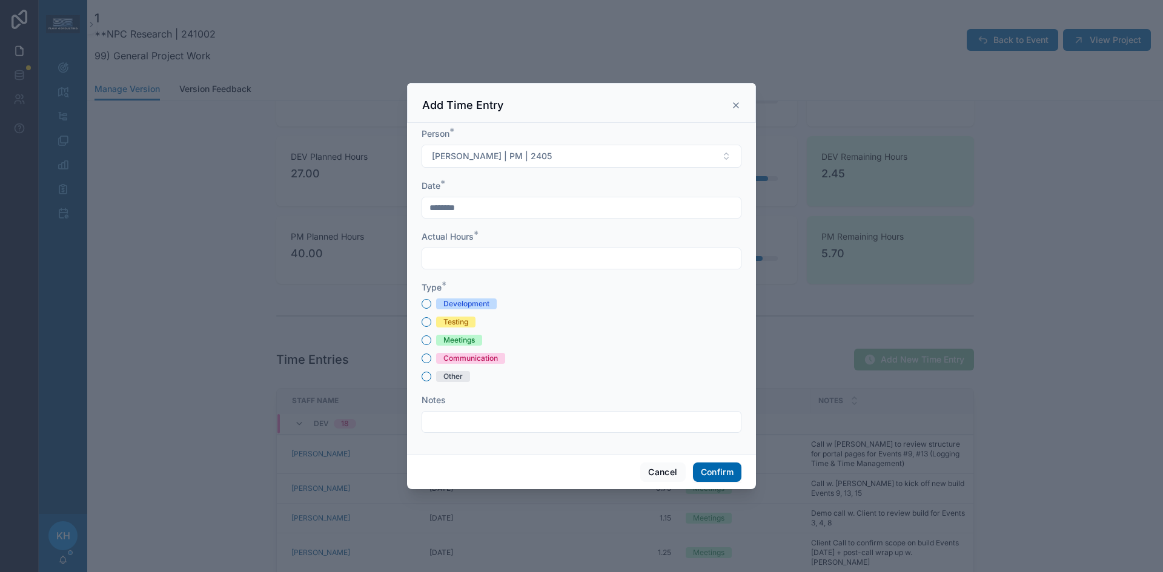
click at [500, 262] on input "text" at bounding box center [581, 258] width 319 height 17
type input "****"
click at [424, 375] on button "Other" at bounding box center [427, 377] width 10 height 10
click at [443, 422] on input "text" at bounding box center [581, 422] width 319 height 17
type input "**********"
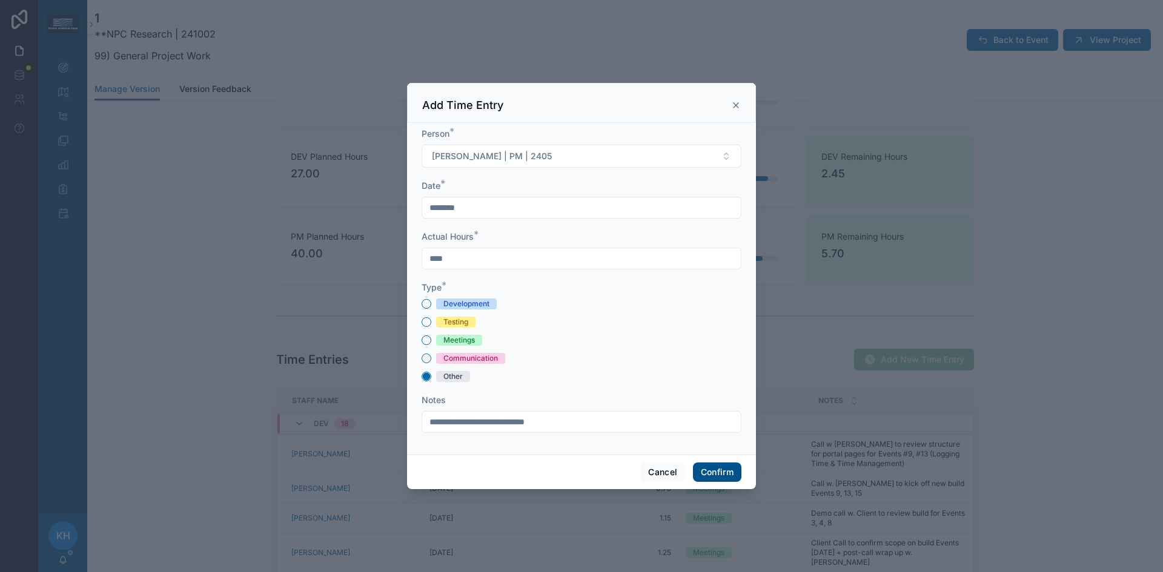
click at [705, 472] on button "Confirm" at bounding box center [717, 472] width 48 height 19
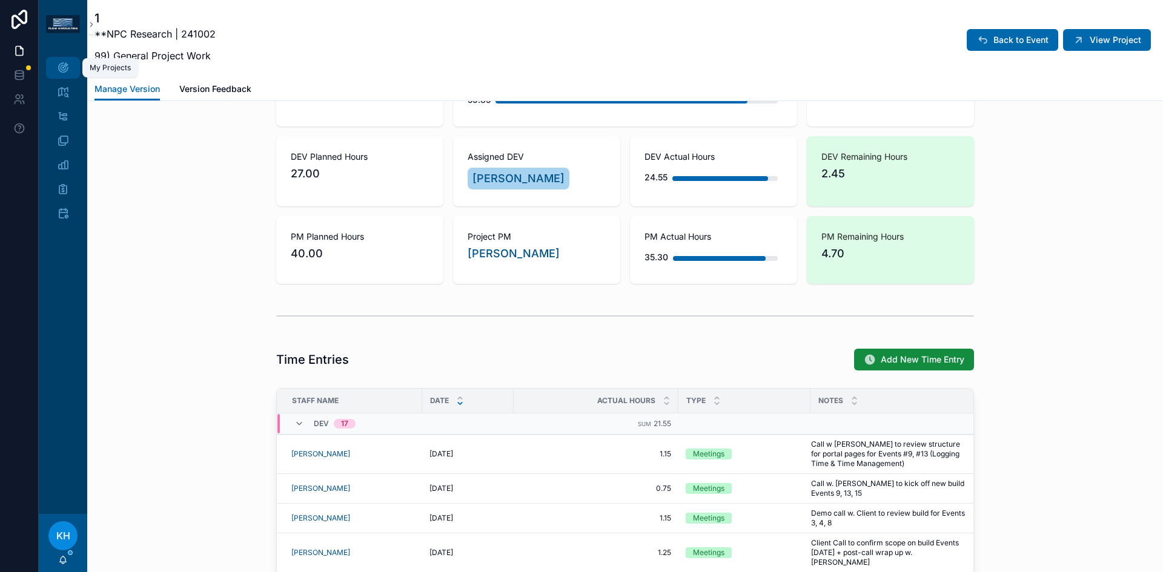
click at [60, 65] on icon "scrollable content" at bounding box center [63, 68] width 12 height 12
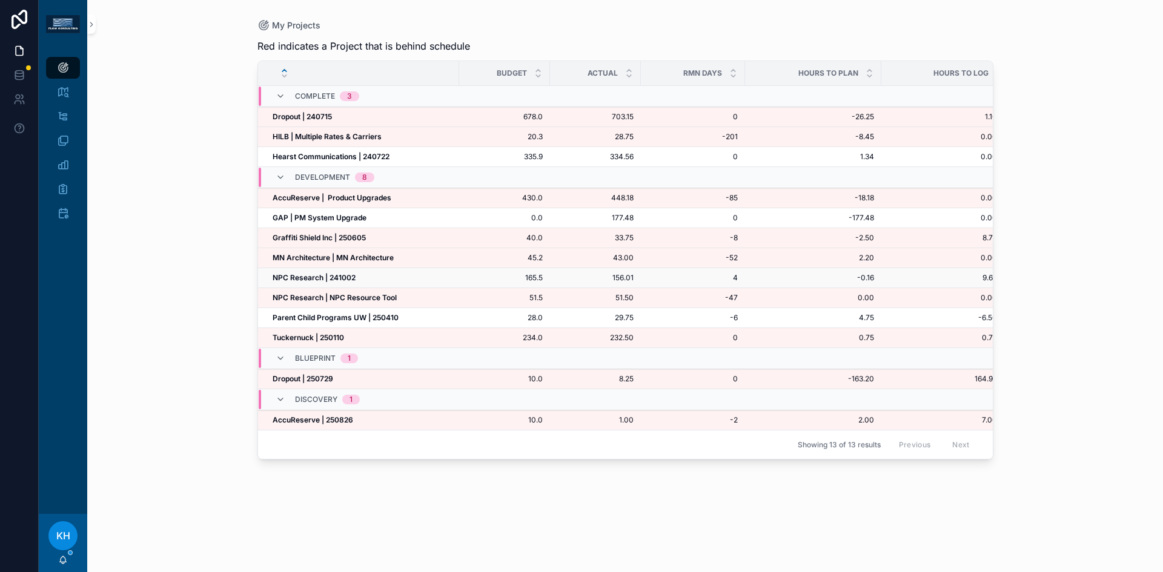
click at [294, 278] on strong "NPC Research | 241002" at bounding box center [314, 277] width 83 height 9
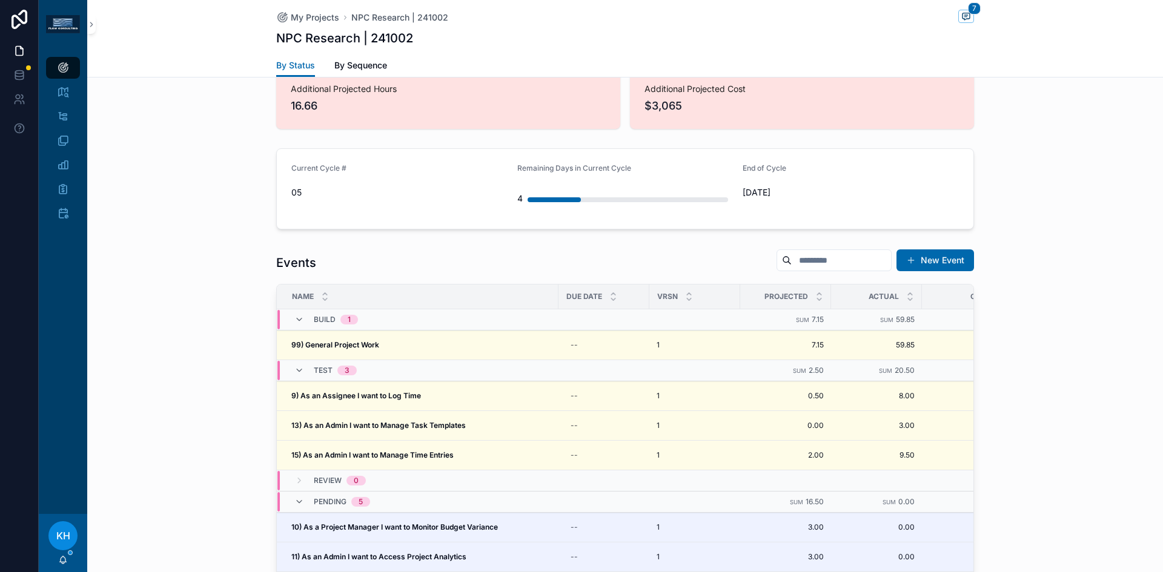
scroll to position [1076, 0]
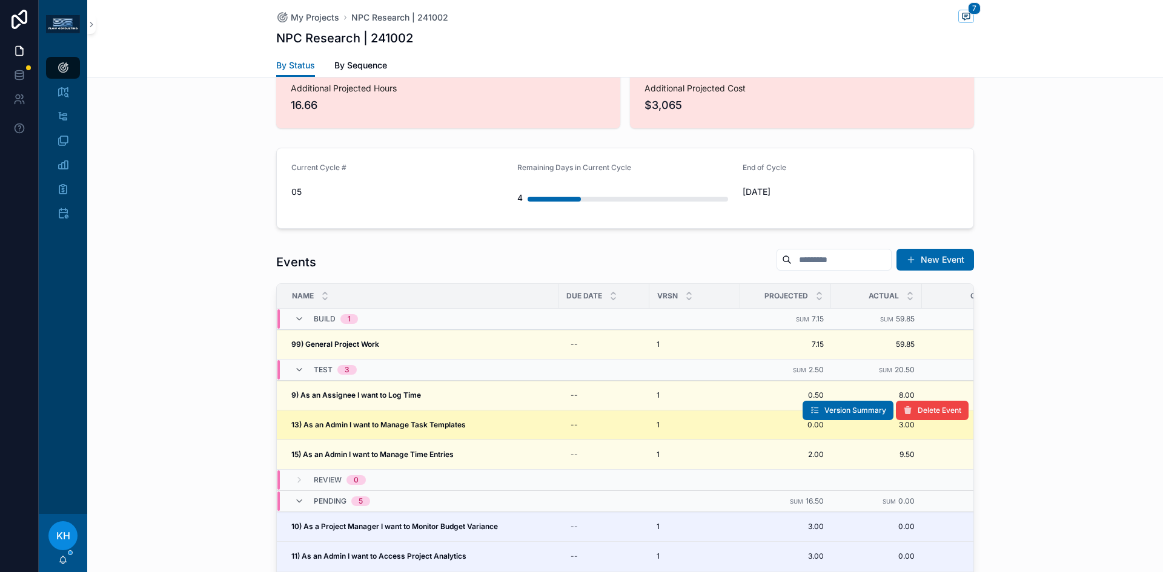
click at [317, 420] on strong "13) As an Admin I want to Manage Task Templates" at bounding box center [378, 424] width 174 height 9
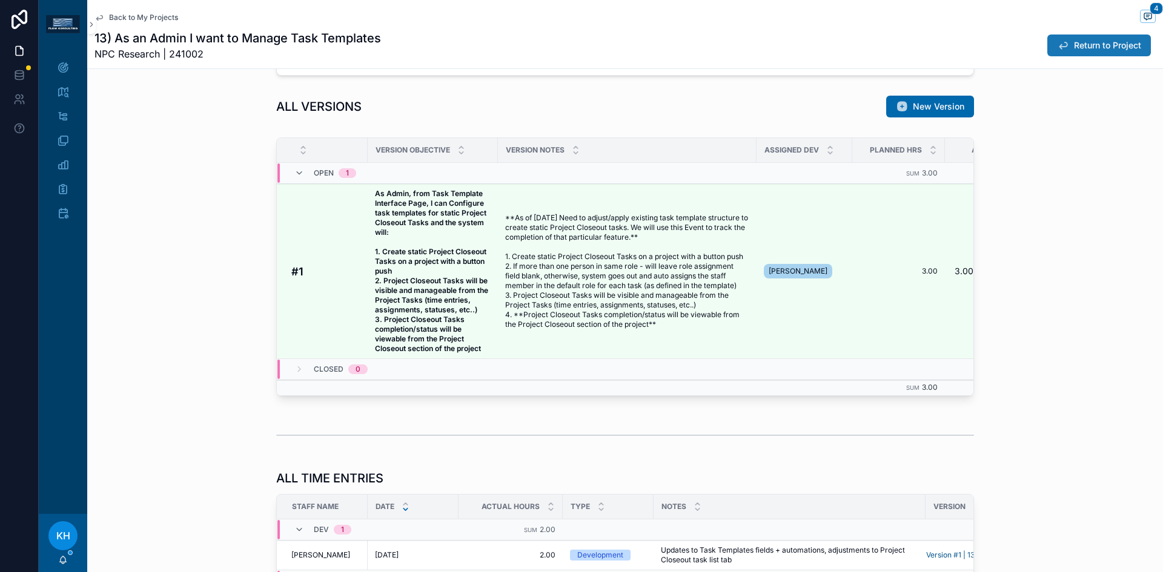
click at [1062, 42] on button "Return to Project" at bounding box center [1099, 46] width 104 height 22
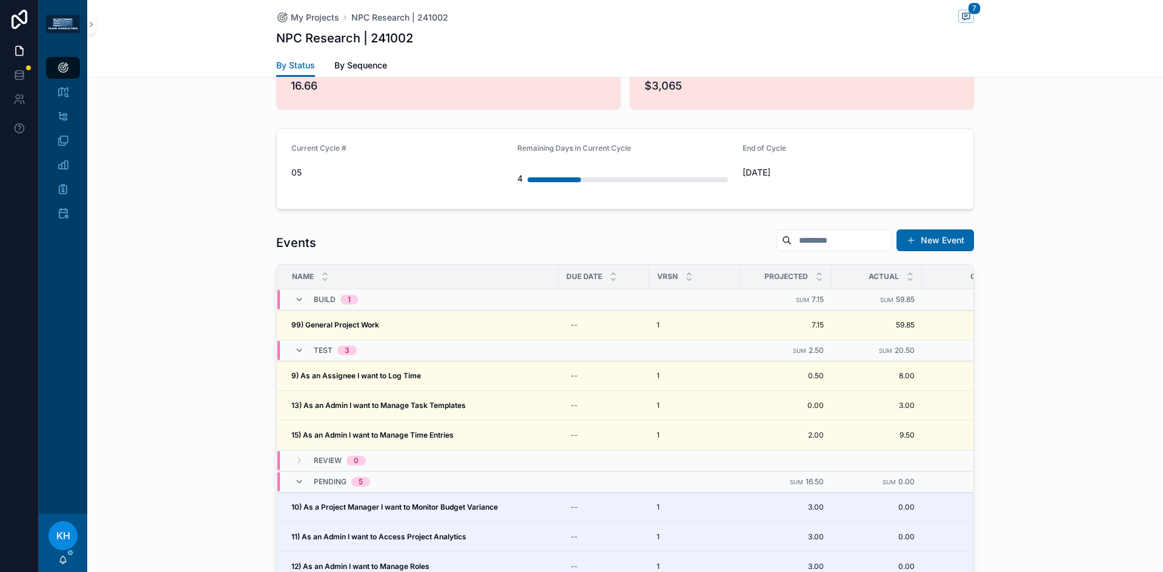
scroll to position [1096, 0]
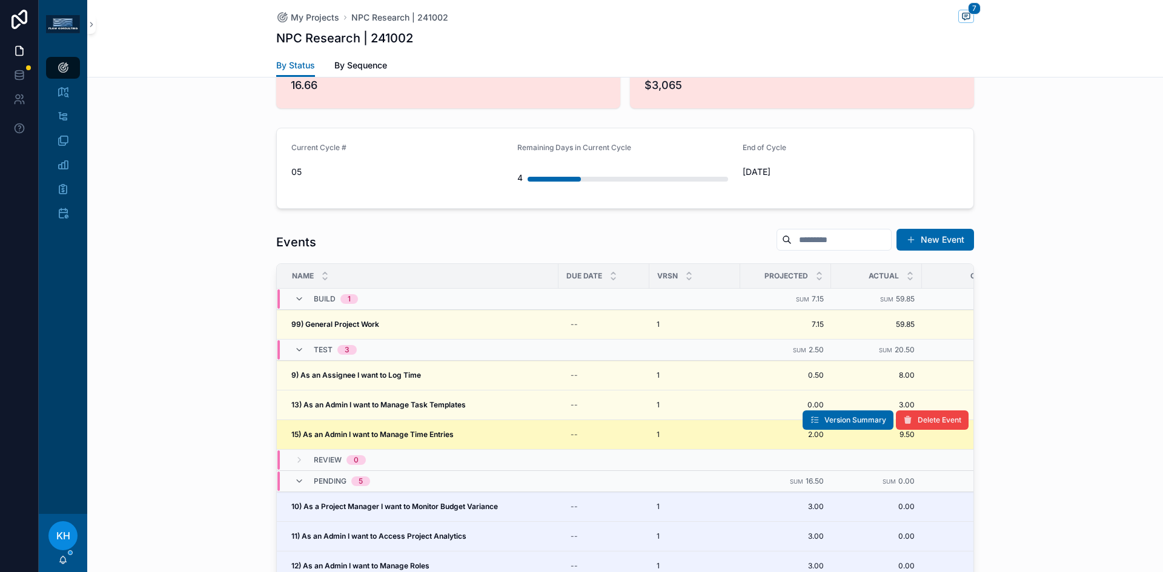
click at [343, 430] on strong "15) As an Admin I want to Manage Time Entries" at bounding box center [372, 434] width 162 height 9
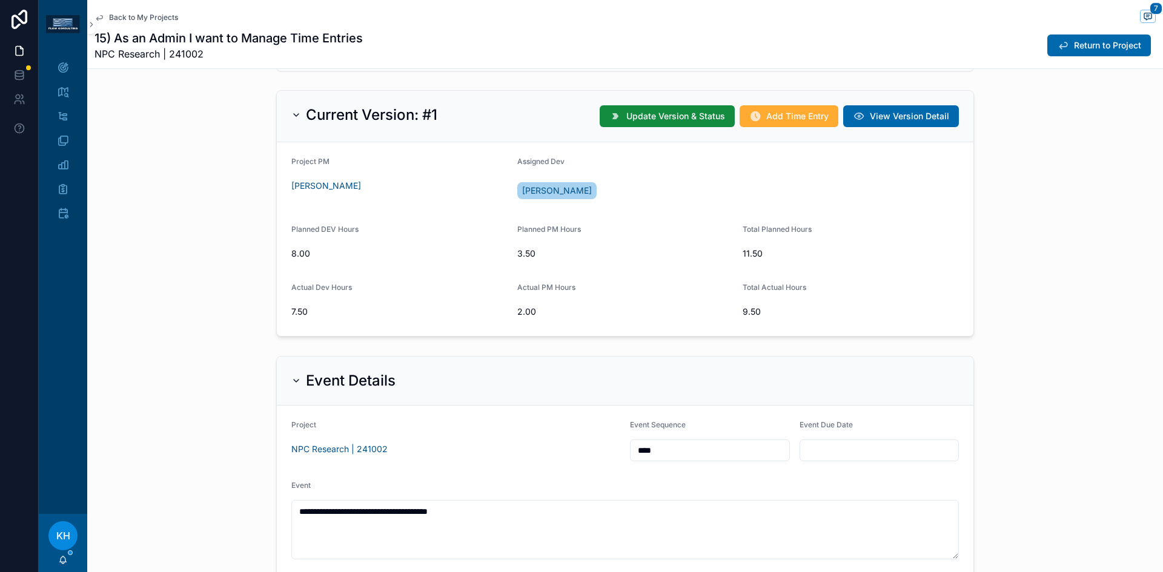
scroll to position [671, 0]
click at [1064, 51] on button "Return to Project" at bounding box center [1099, 46] width 104 height 22
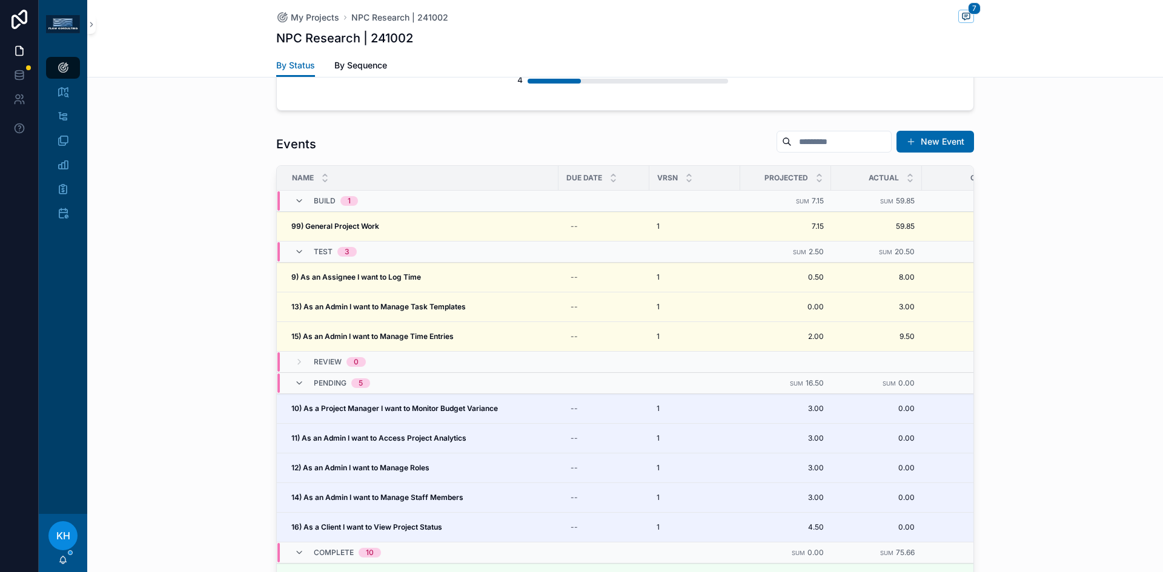
scroll to position [1195, 0]
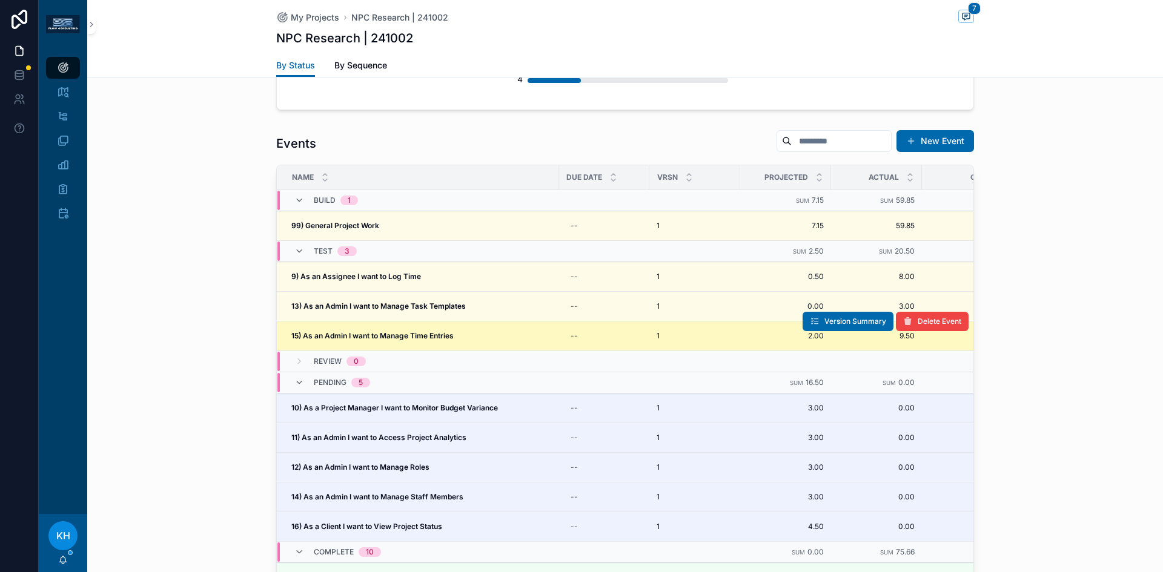
click at [383, 331] on strong "15) As an Admin I want to Manage Time Entries" at bounding box center [372, 335] width 162 height 9
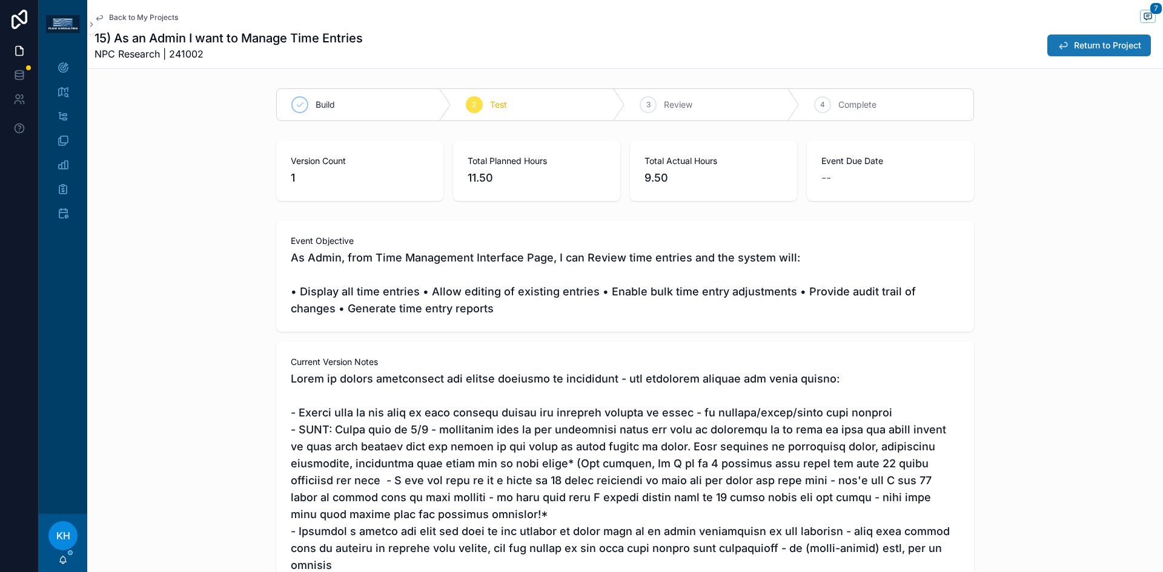
click at [1074, 50] on span "Return to Project" at bounding box center [1107, 45] width 67 height 12
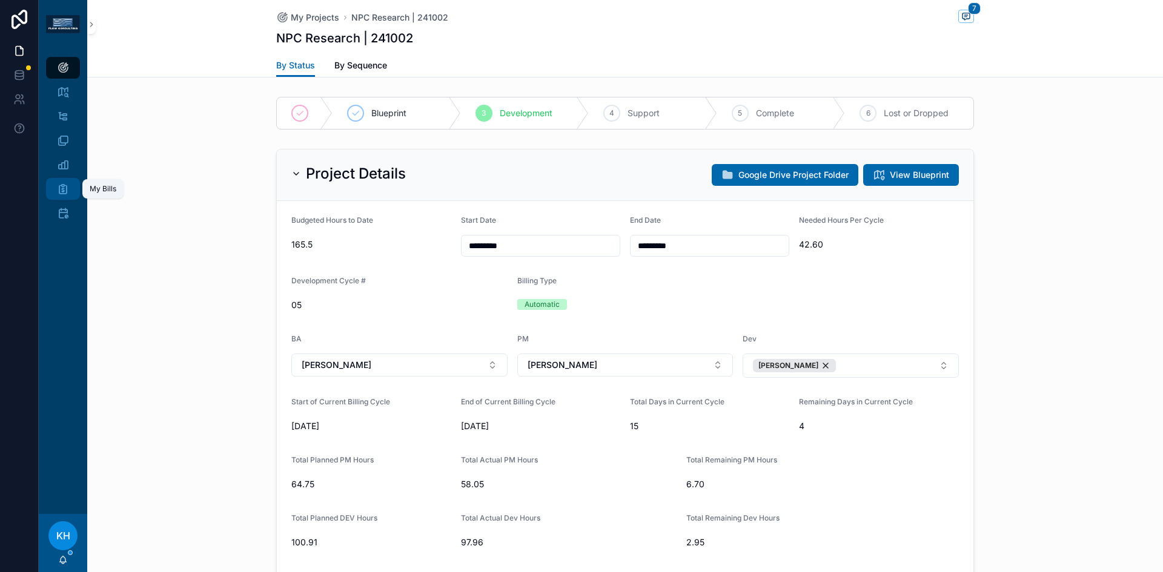
click at [65, 191] on icon "scrollable content" at bounding box center [63, 189] width 12 height 12
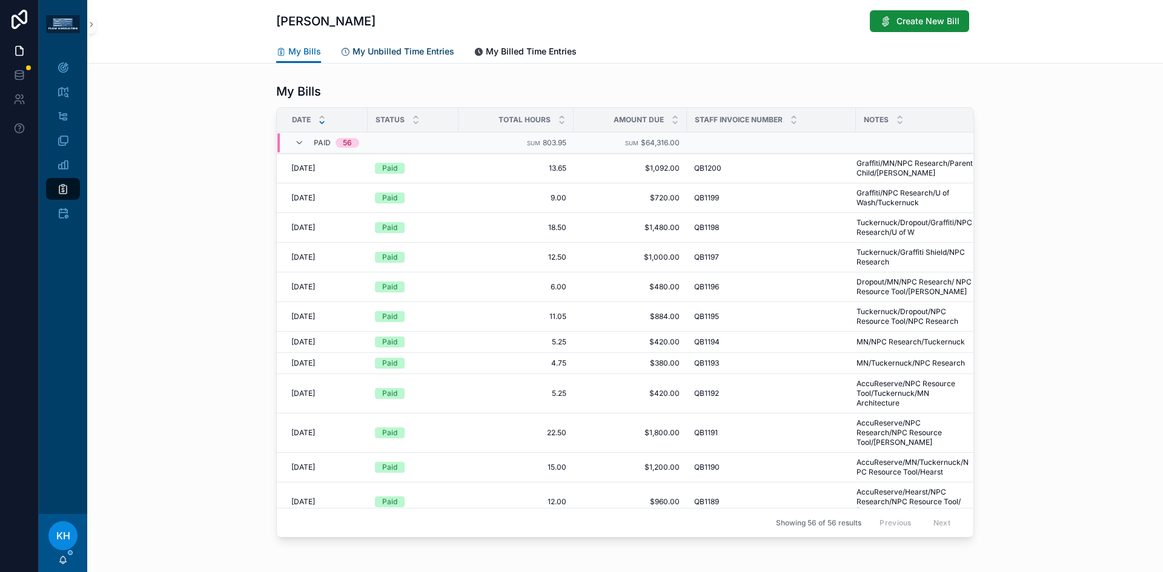
click at [398, 50] on span "My Unbilled Time Entries" at bounding box center [404, 51] width 102 height 12
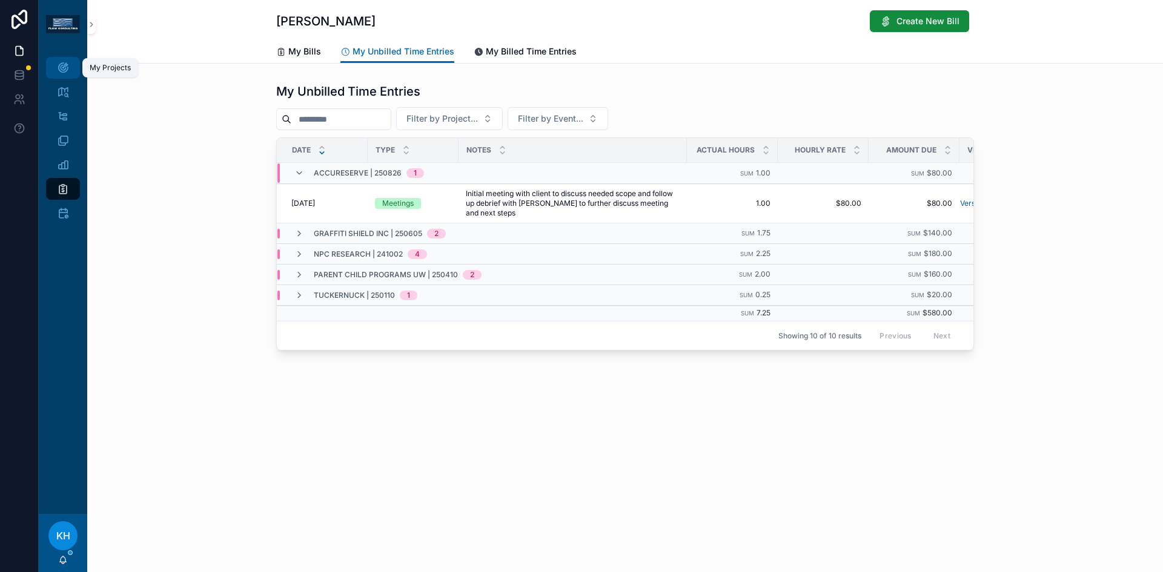
click at [58, 65] on icon "scrollable content" at bounding box center [63, 68] width 12 height 12
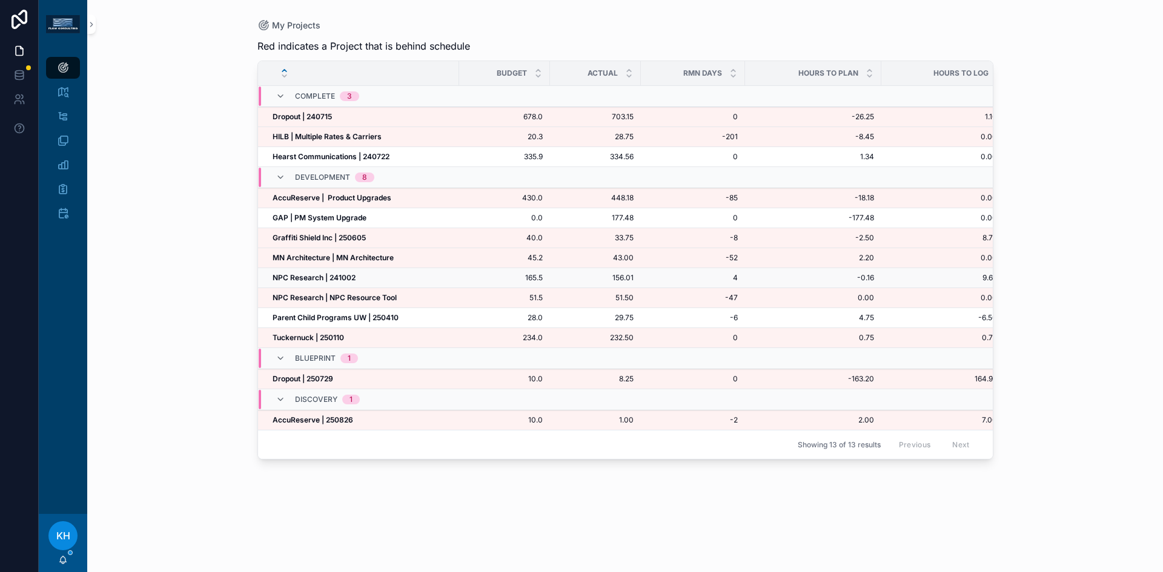
click at [303, 273] on strong "NPC Research | 241002" at bounding box center [314, 277] width 83 height 9
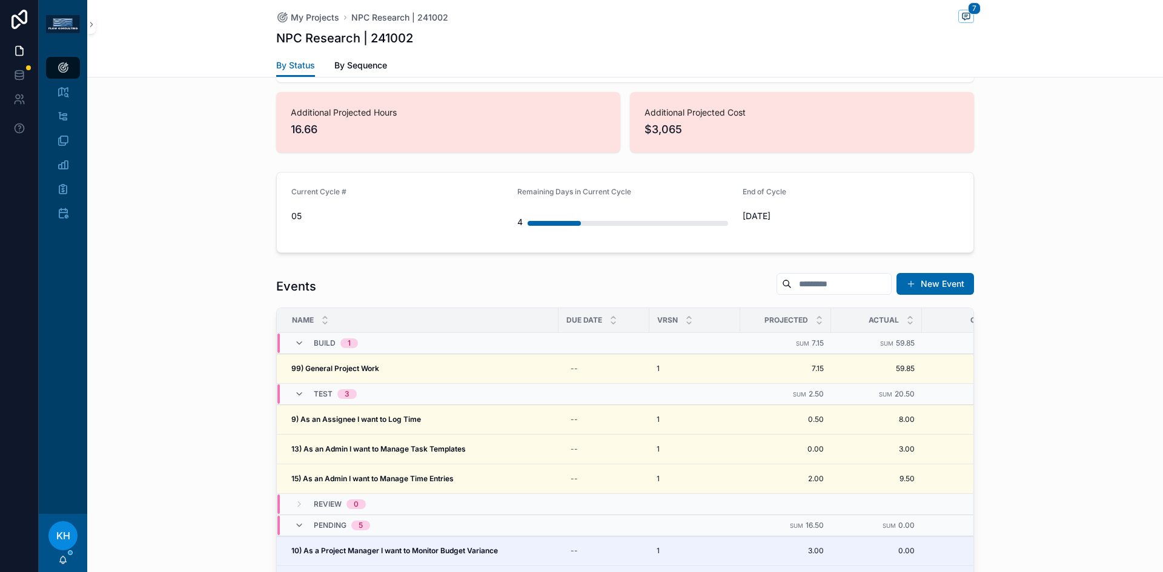
scroll to position [1053, 0]
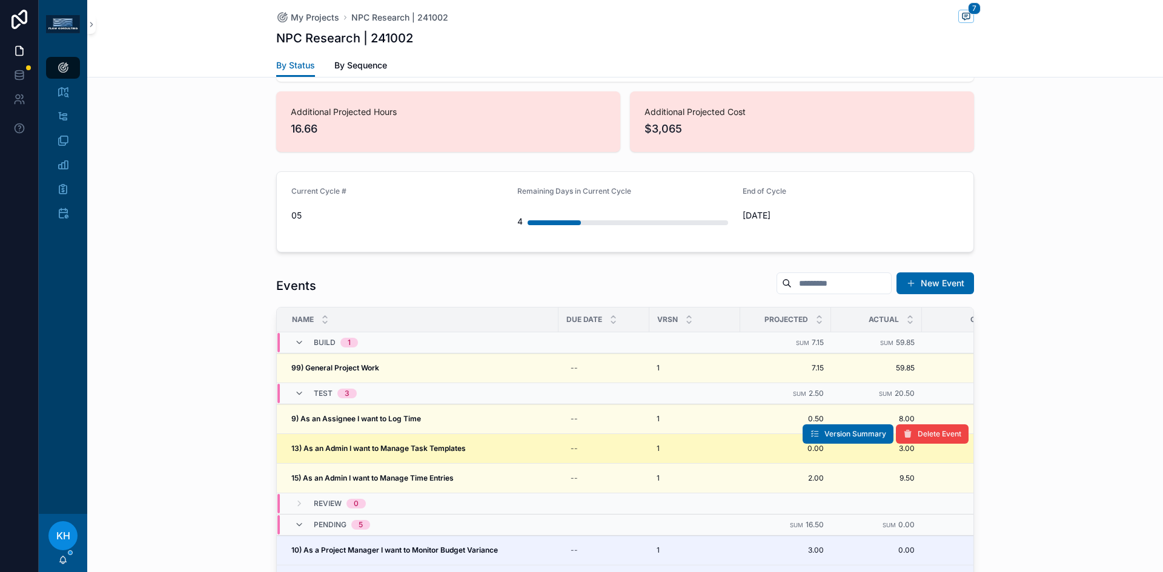
click at [379, 444] on strong "13) As an Admin I want to Manage Task Templates" at bounding box center [378, 448] width 174 height 9
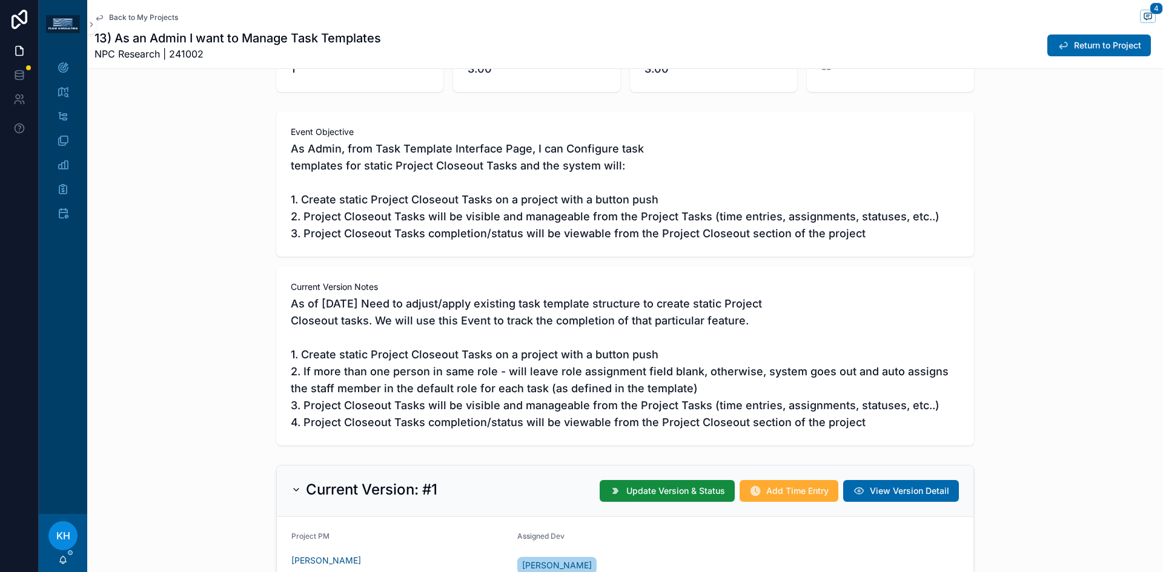
scroll to position [119, 0]
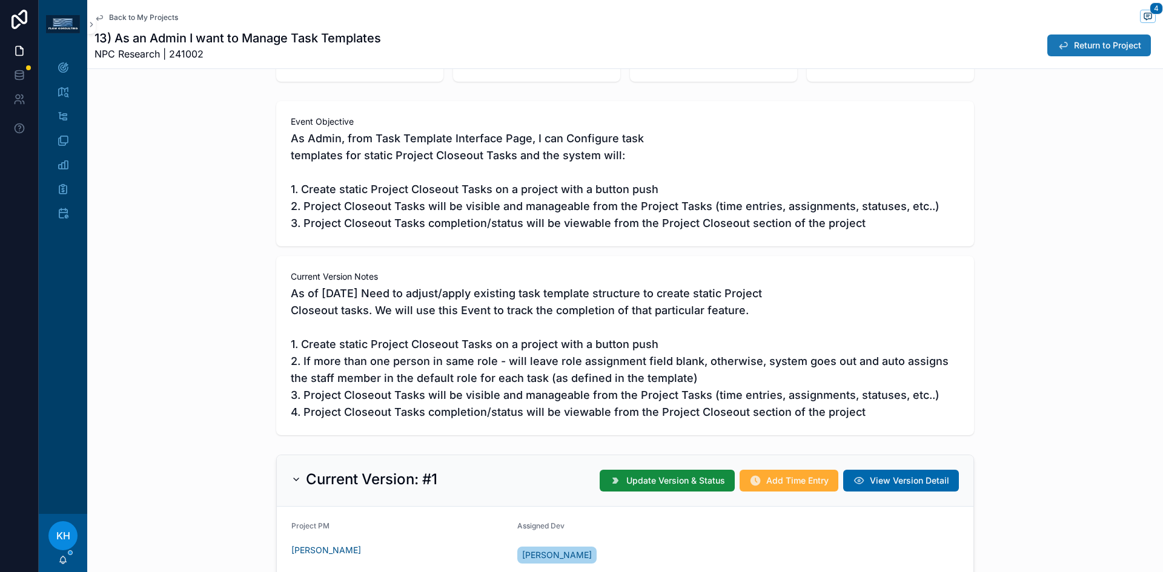
click at [1081, 51] on span "Return to Project" at bounding box center [1107, 45] width 67 height 12
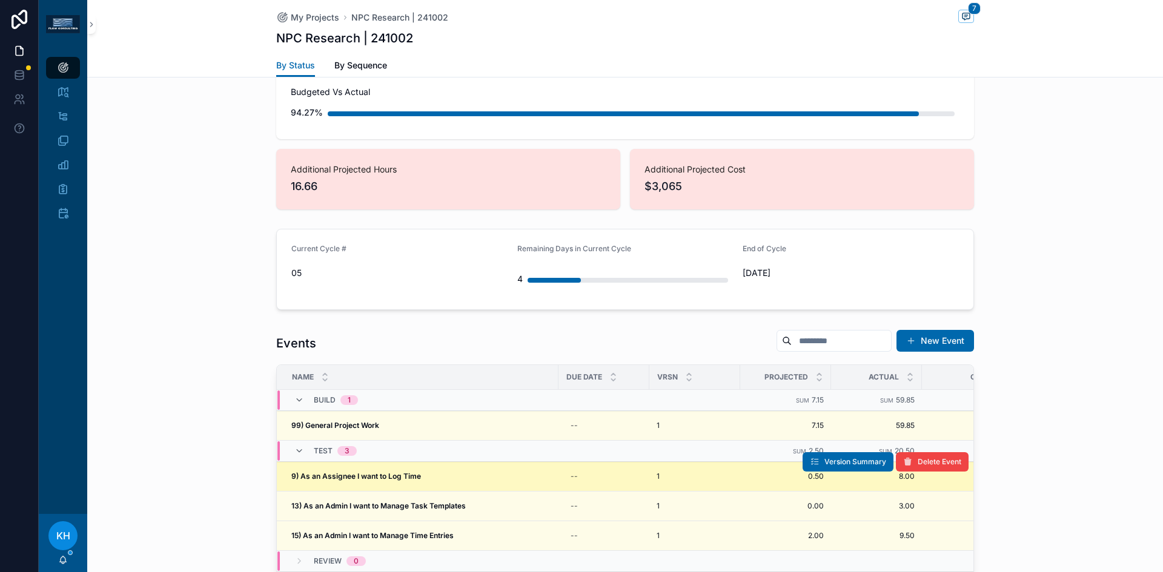
click at [396, 462] on td "9) As an Assignee I want to Log Time 9) As an Assignee I want to Log Time" at bounding box center [418, 477] width 282 height 30
click at [380, 472] on strong "9) As an Assignee I want to Log Time" at bounding box center [356, 476] width 130 height 9
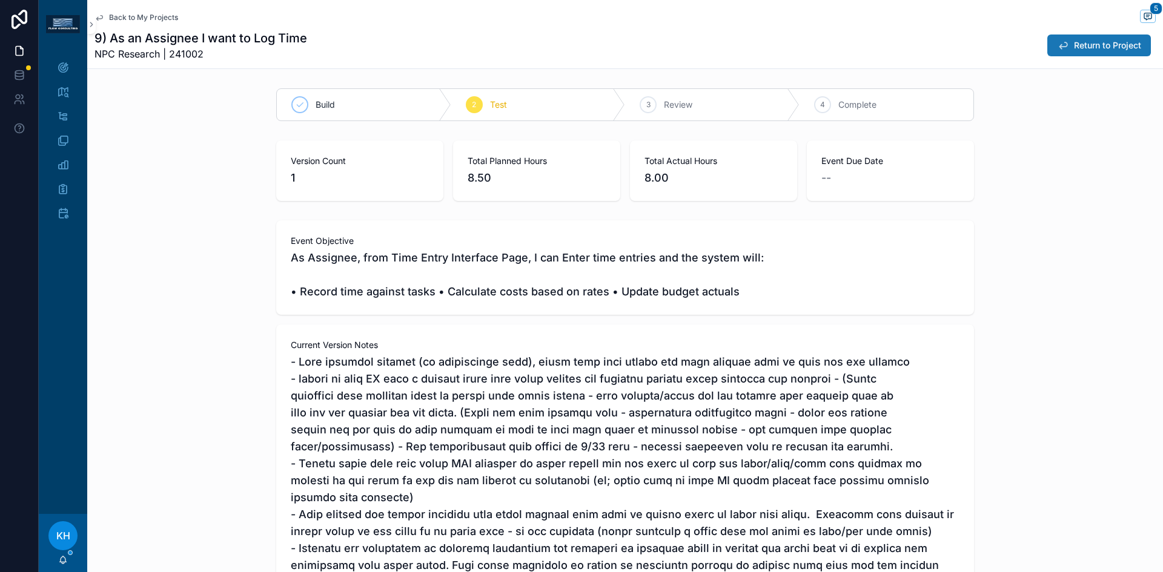
click at [1078, 48] on span "Return to Project" at bounding box center [1107, 45] width 67 height 12
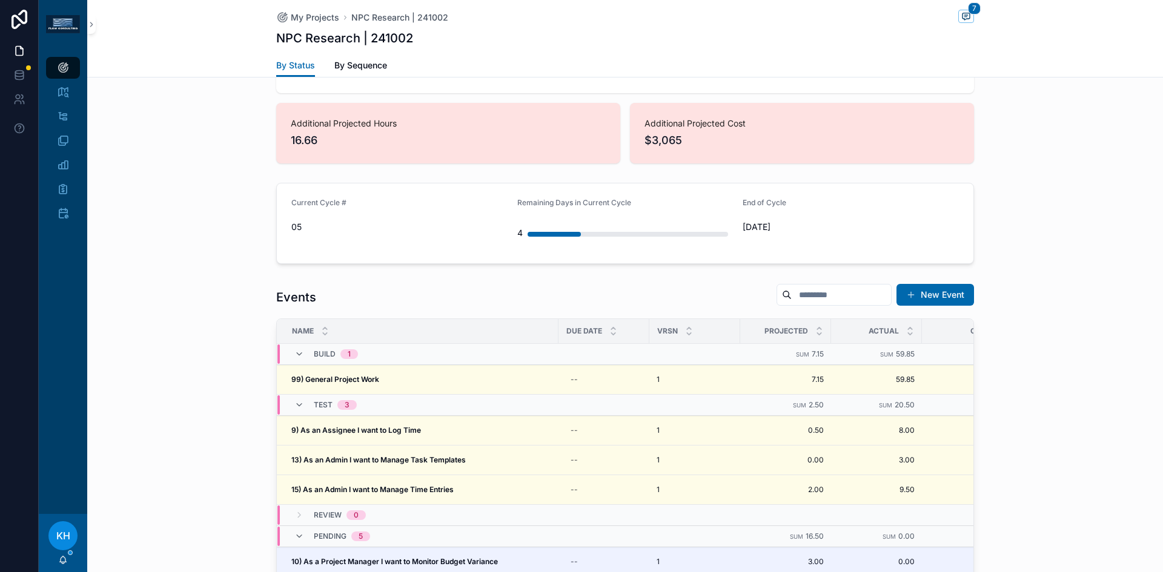
scroll to position [1042, 0]
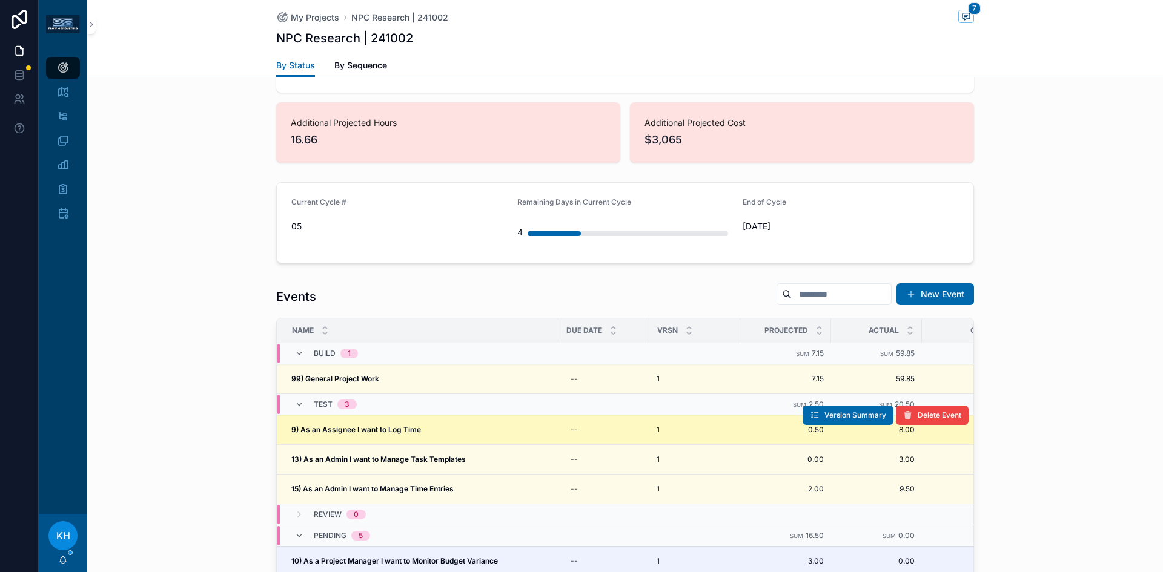
click at [370, 425] on strong "9) As an Assignee I want to Log Time" at bounding box center [356, 429] width 130 height 9
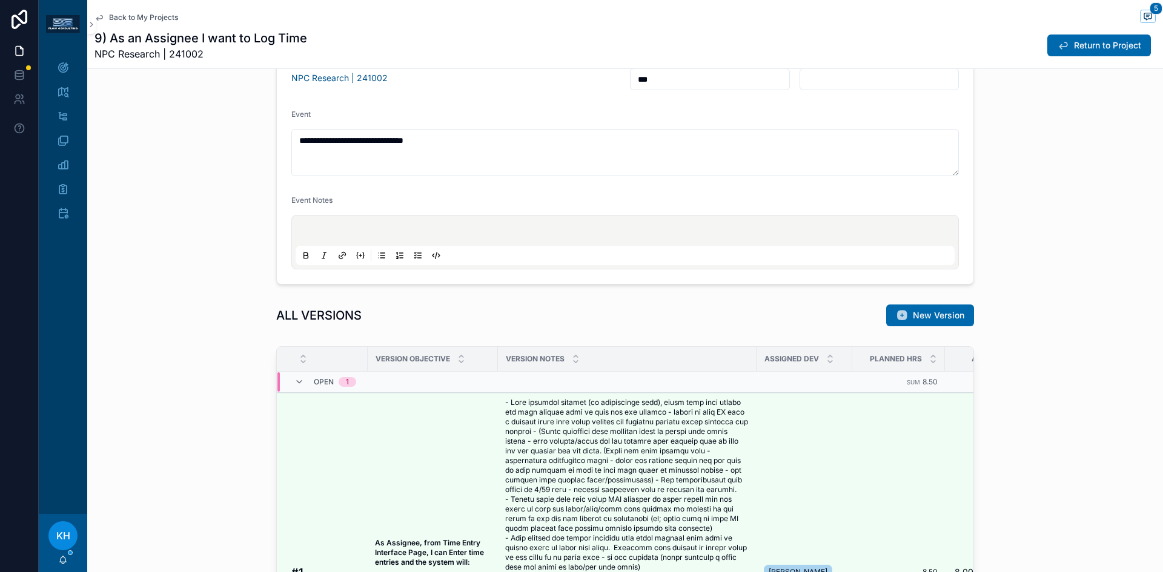
scroll to position [349, 0]
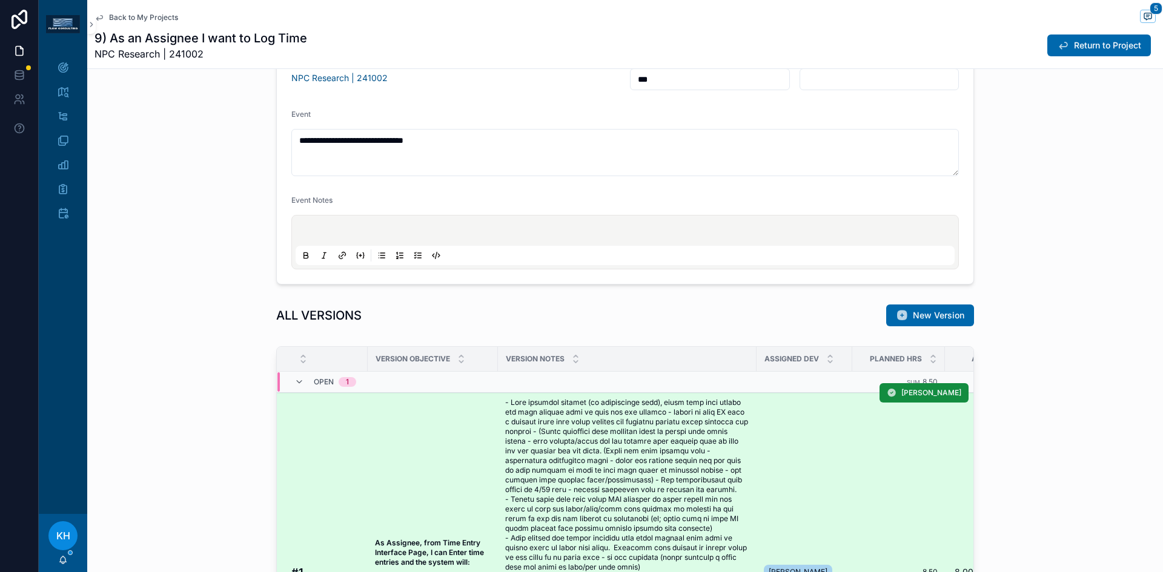
click at [579, 461] on span "scrollable content" at bounding box center [627, 572] width 244 height 349
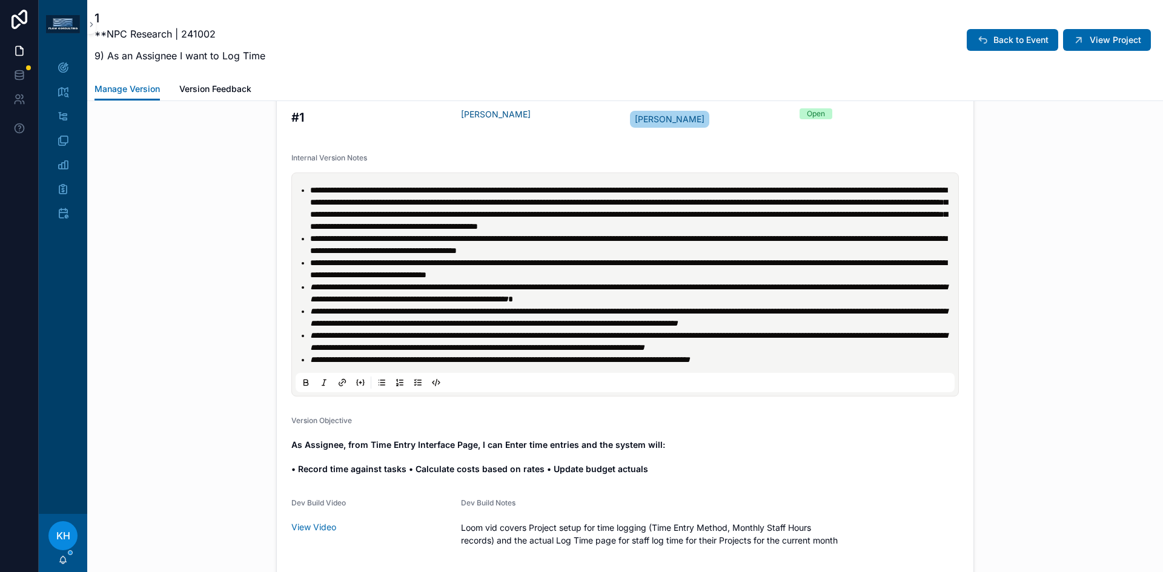
scroll to position [414, 0]
click at [1102, 42] on span "View Project" at bounding box center [1115, 40] width 51 height 12
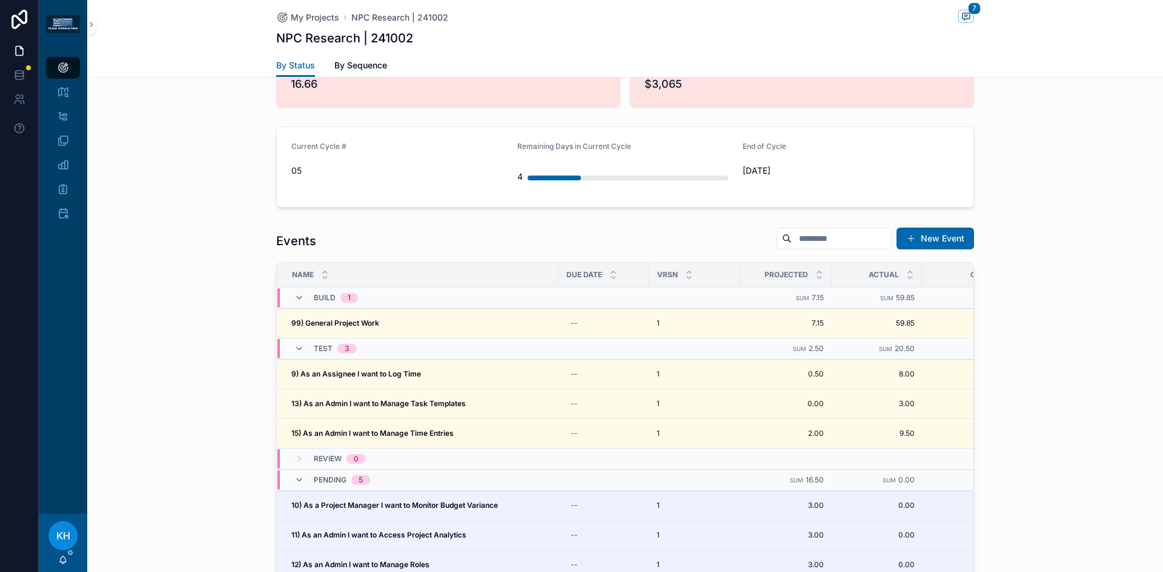
scroll to position [1098, 0]
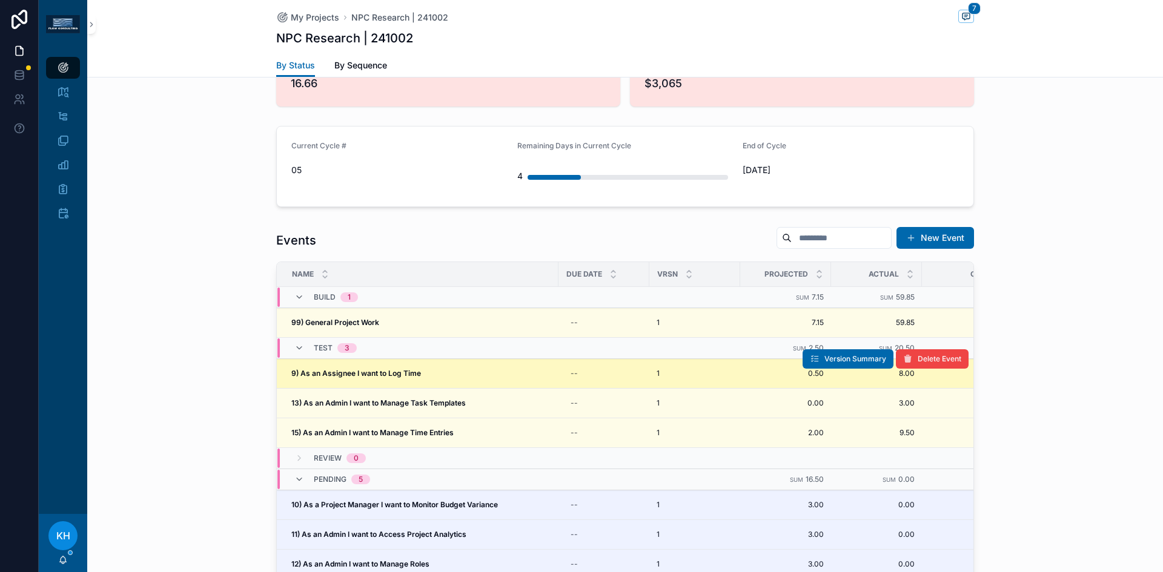
click at [366, 369] on strong "9) As an Assignee I want to Log Time" at bounding box center [356, 373] width 130 height 9
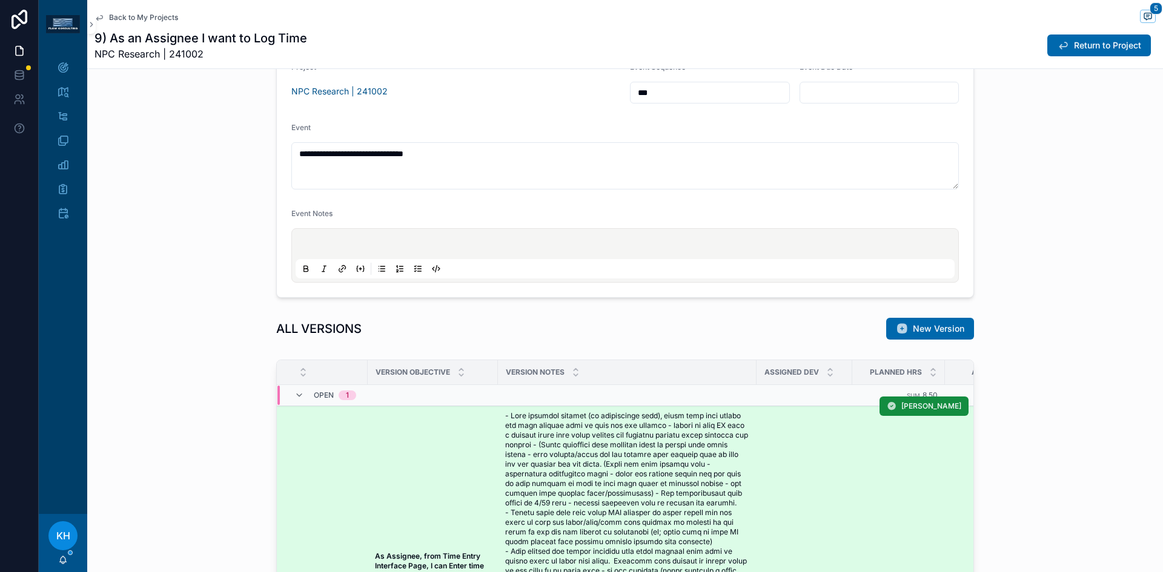
scroll to position [1029, 0]
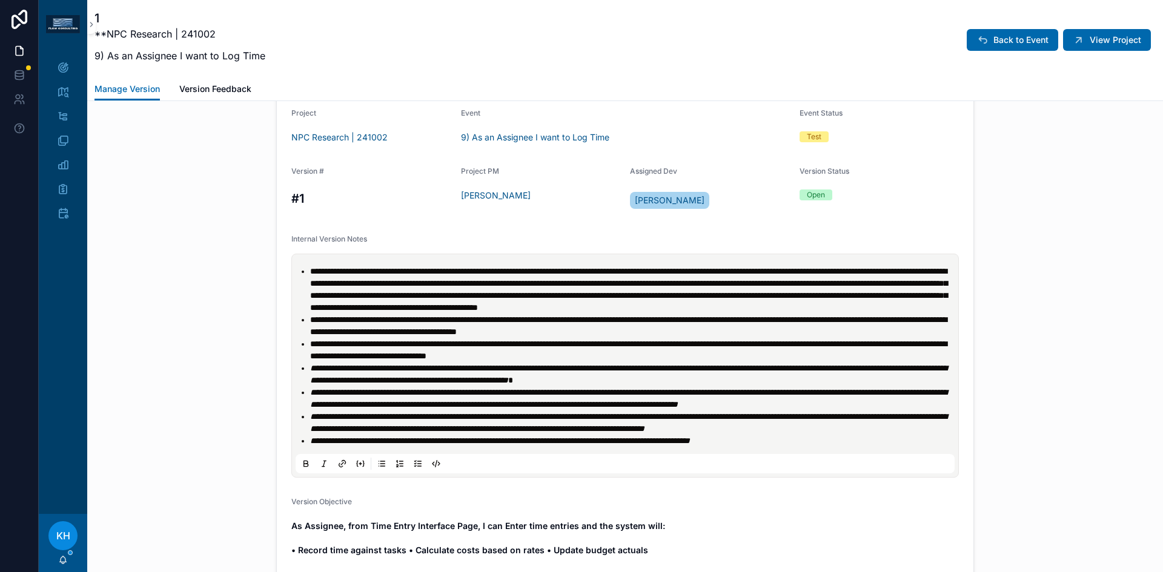
scroll to position [333, 0]
click at [1096, 49] on button "View Project" at bounding box center [1107, 40] width 88 height 22
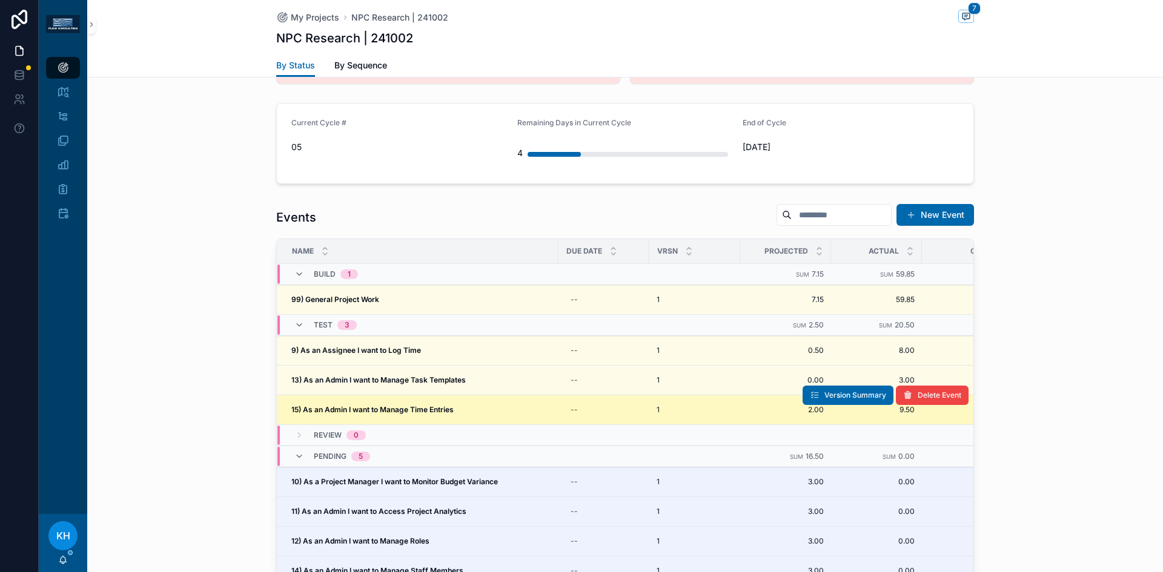
scroll to position [1125, 0]
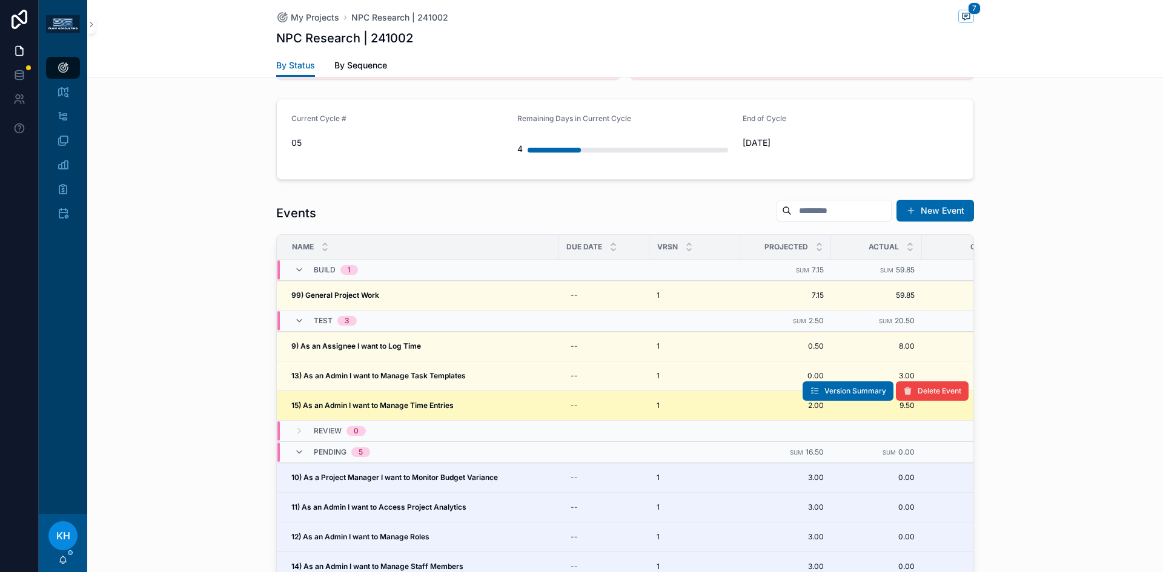
click at [394, 401] on strong "15) As an Admin I want to Manage Time Entries" at bounding box center [372, 405] width 162 height 9
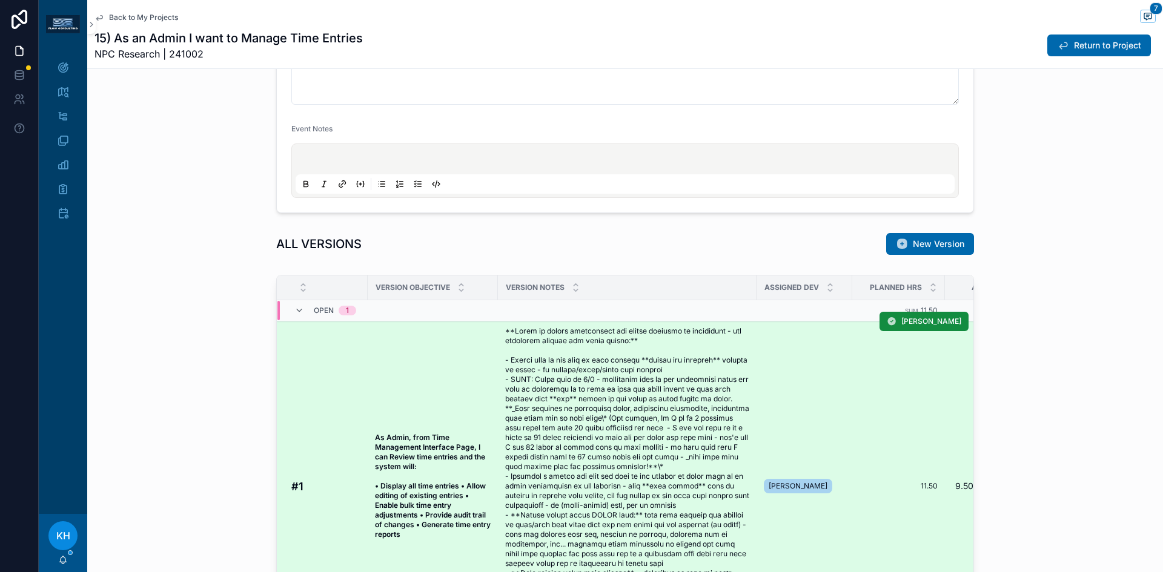
scroll to position [557, 0]
click at [663, 374] on span "scrollable content" at bounding box center [627, 486] width 244 height 320
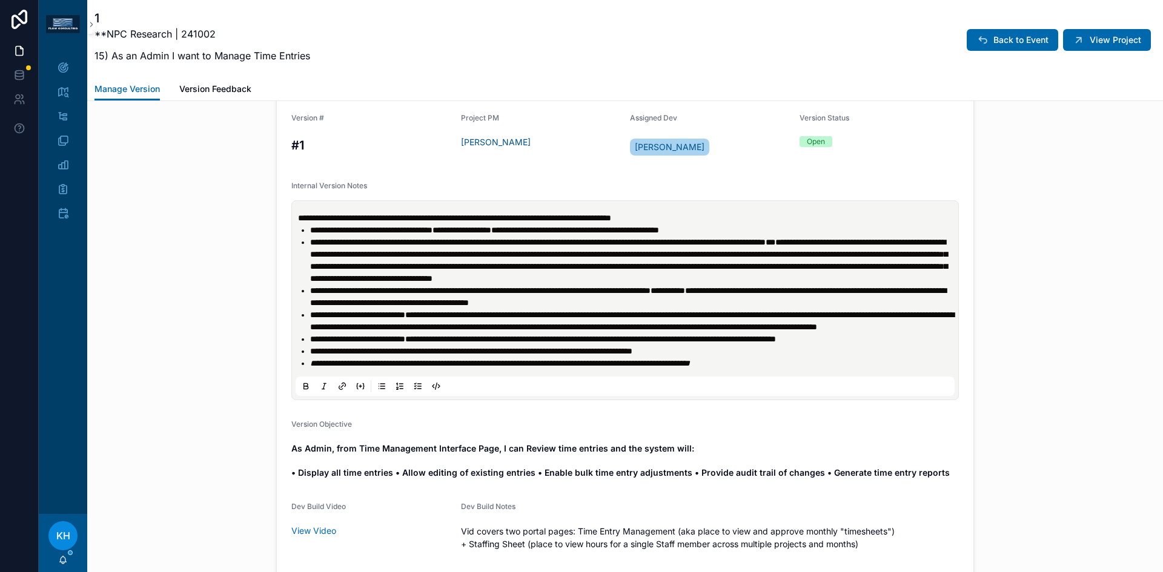
scroll to position [386, 0]
click at [1092, 39] on span "View Project" at bounding box center [1115, 40] width 51 height 12
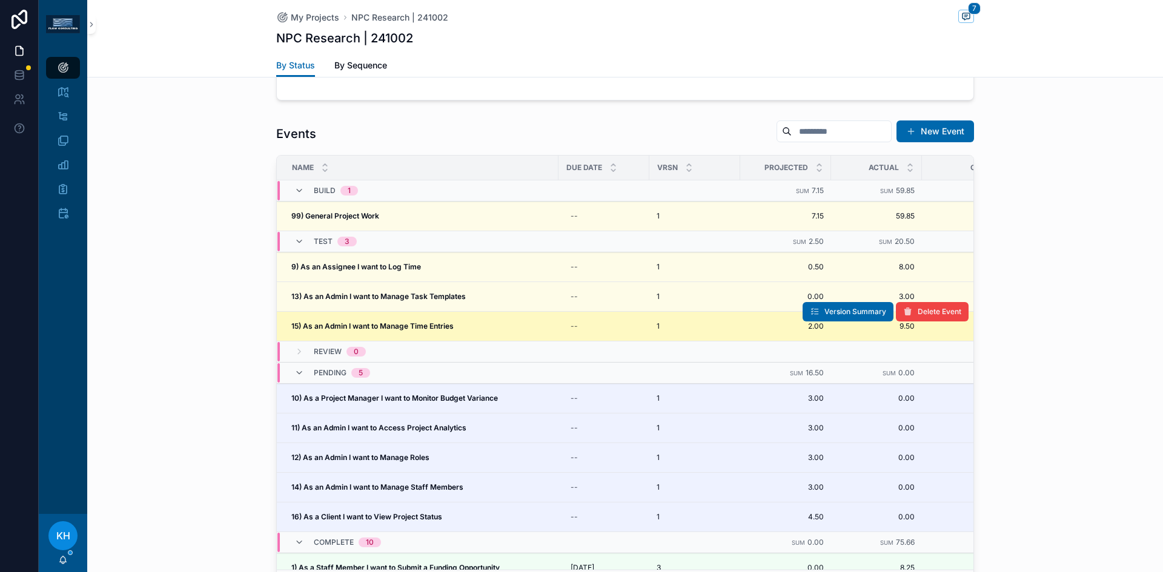
scroll to position [1213, 0]
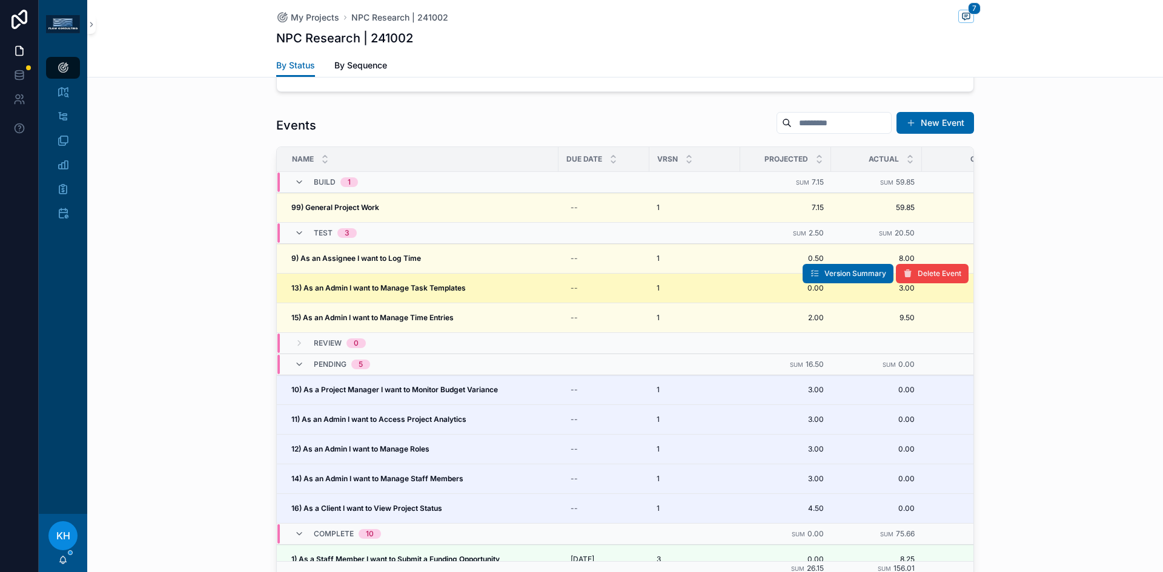
click at [392, 283] on strong "13) As an Admin I want to Manage Task Templates" at bounding box center [378, 287] width 174 height 9
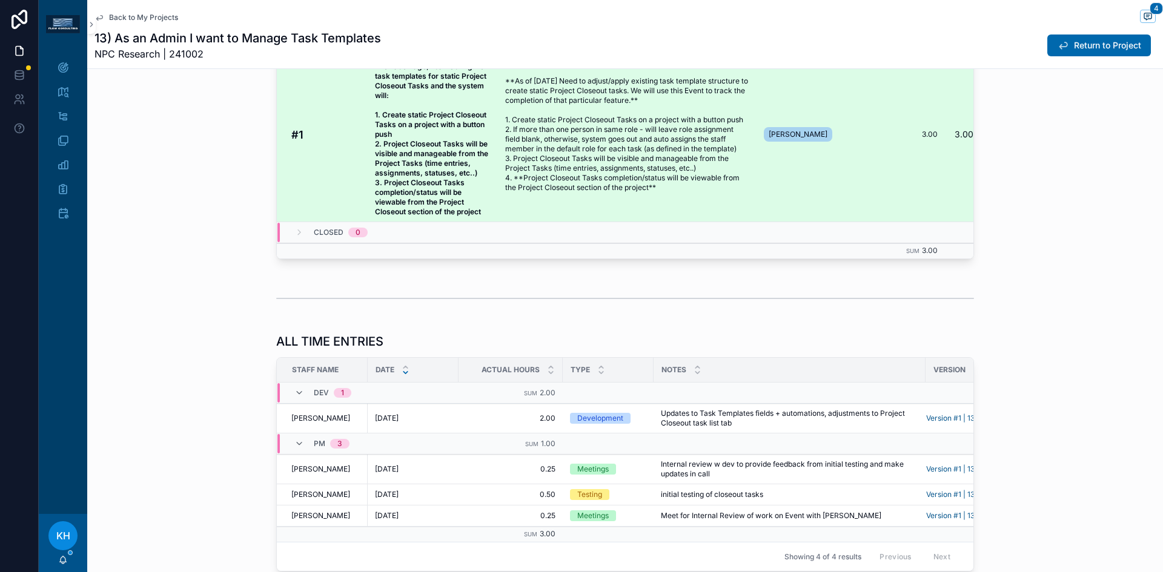
click at [587, 150] on span "**As of [DATE] Need to adjust/apply existing task template structure to create …" at bounding box center [627, 134] width 244 height 116
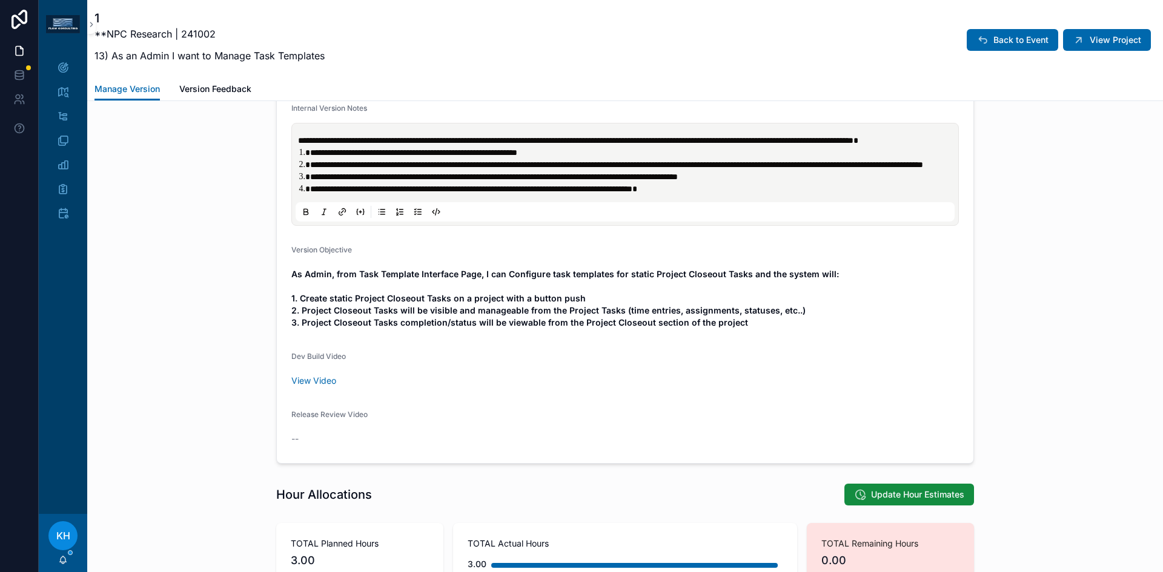
scroll to position [488, 0]
